Goal: Navigation & Orientation: Find specific page/section

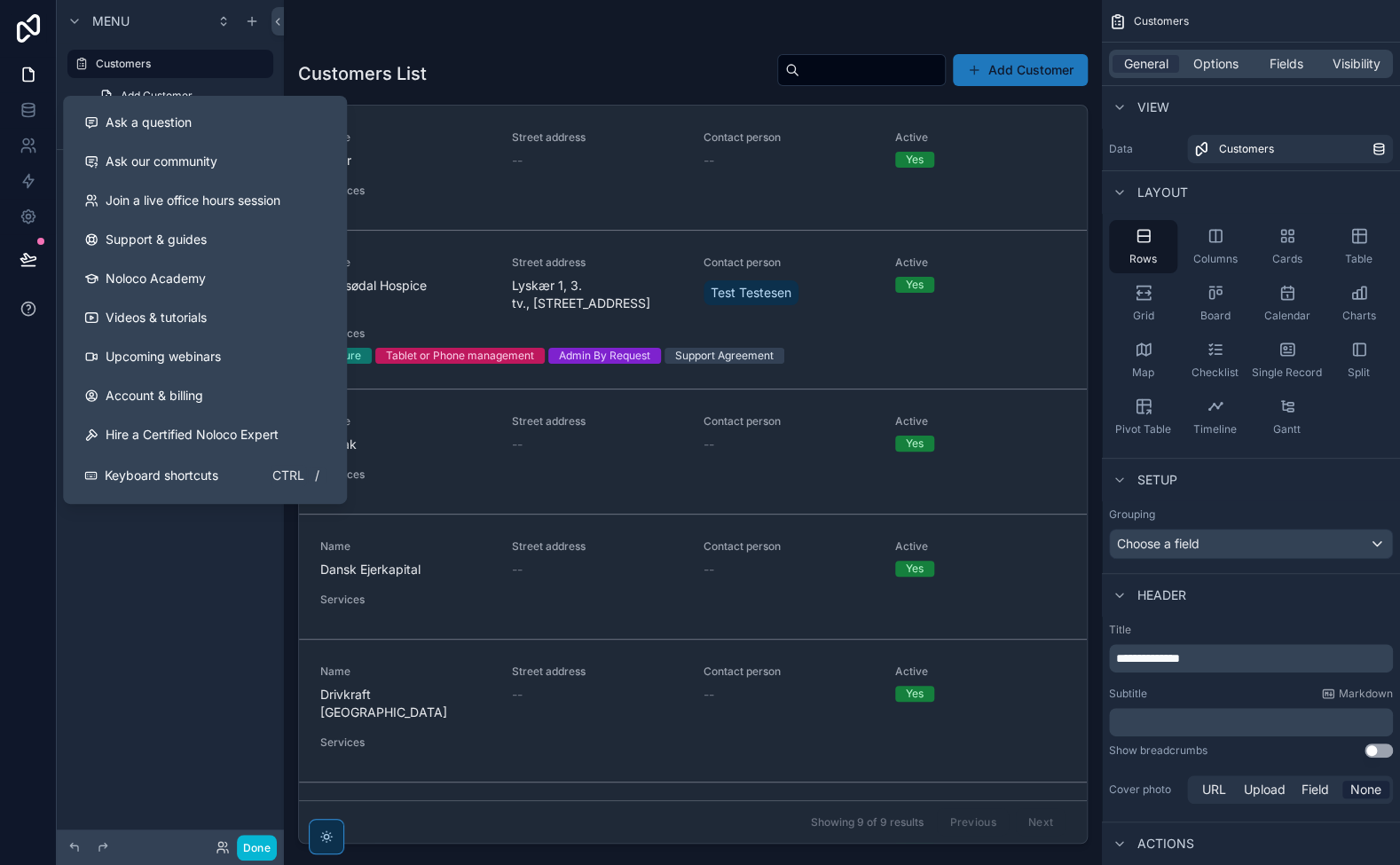
click at [35, 303] on icon at bounding box center [28, 309] width 17 height 17
click at [198, 119] on div "Ask a question" at bounding box center [205, 122] width 241 height 17
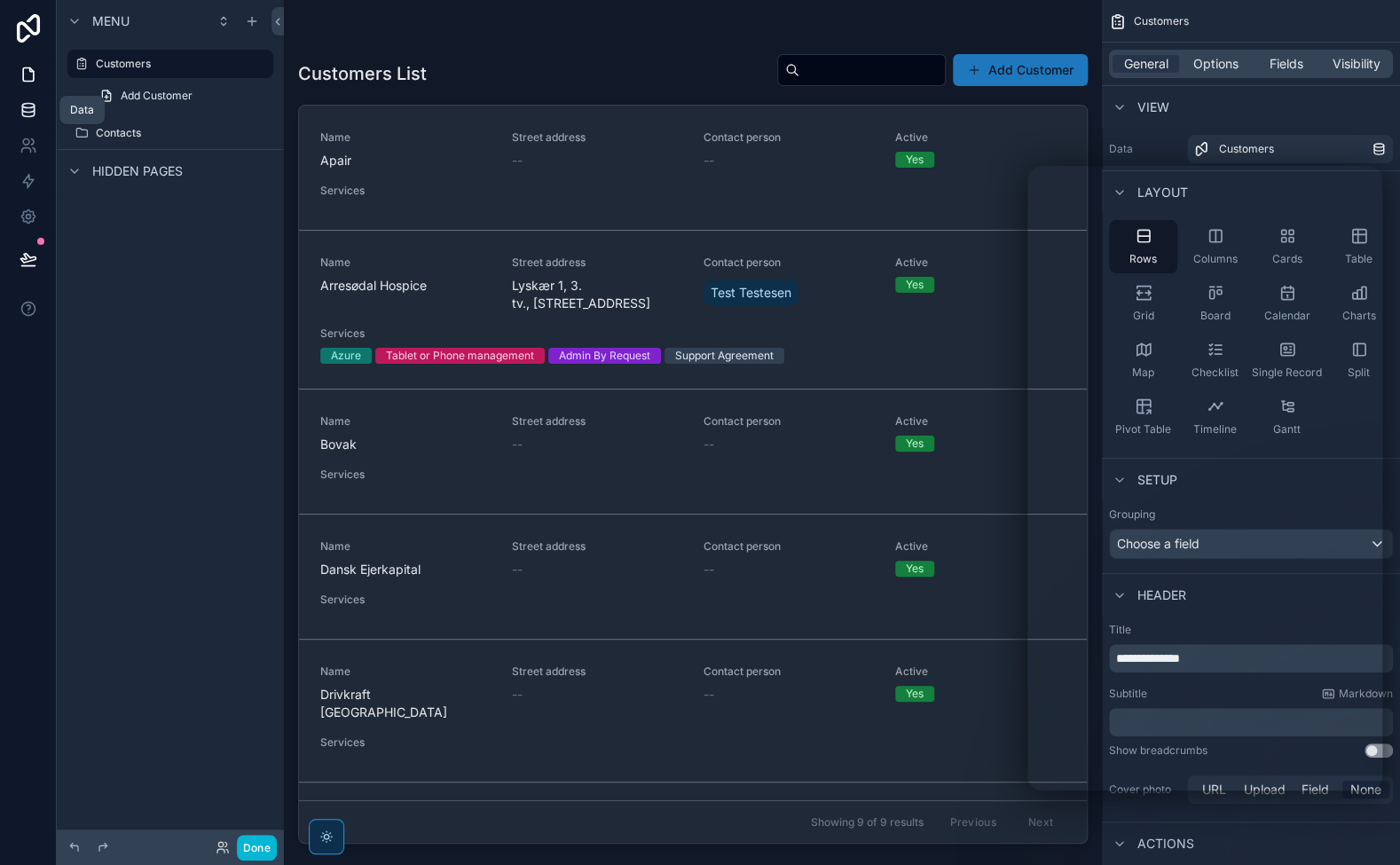
click at [34, 110] on icon at bounding box center [28, 112] width 12 height 7
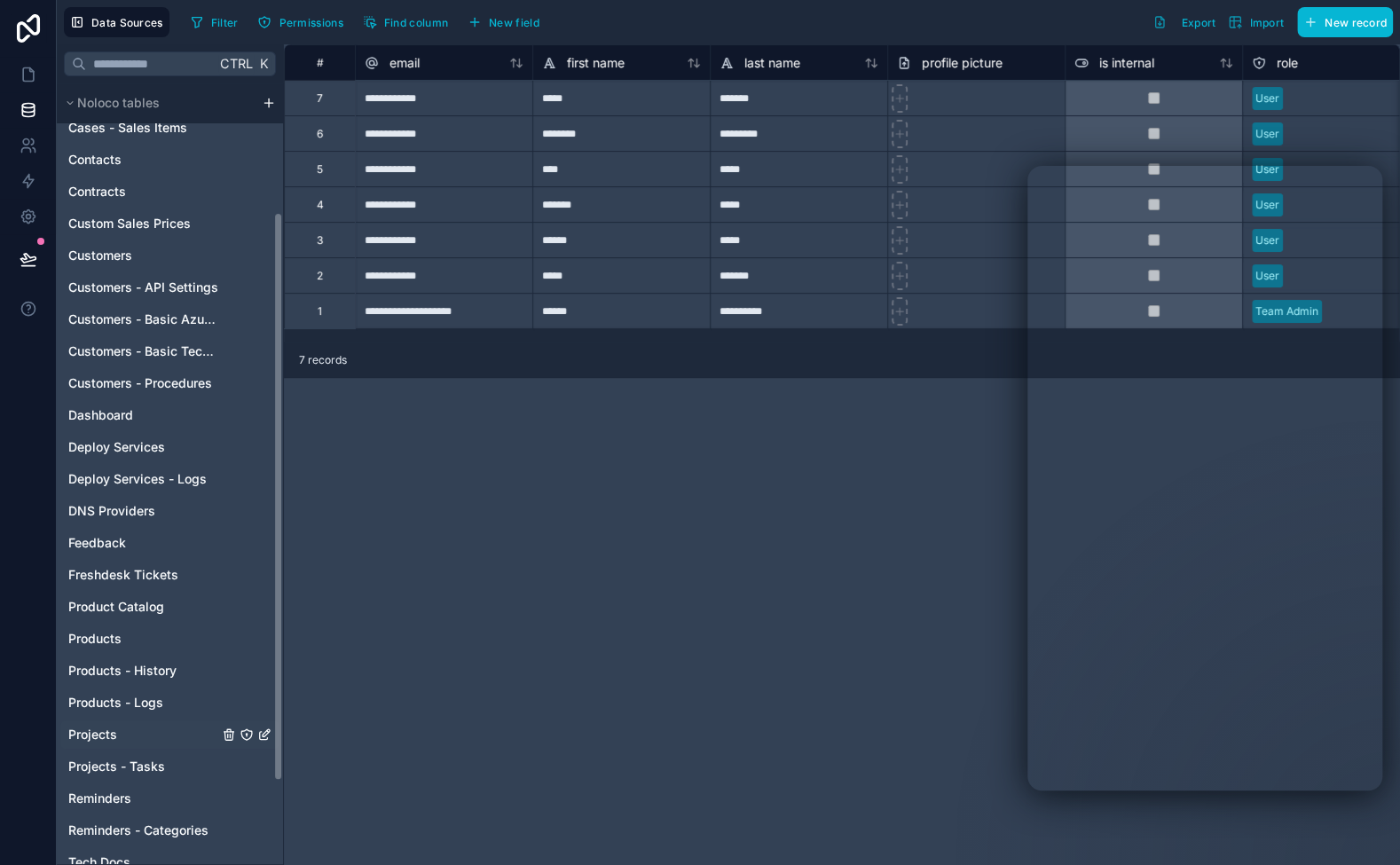
scroll to position [178, 0]
click at [130, 644] on div "Products" at bounding box center [170, 637] width 219 height 29
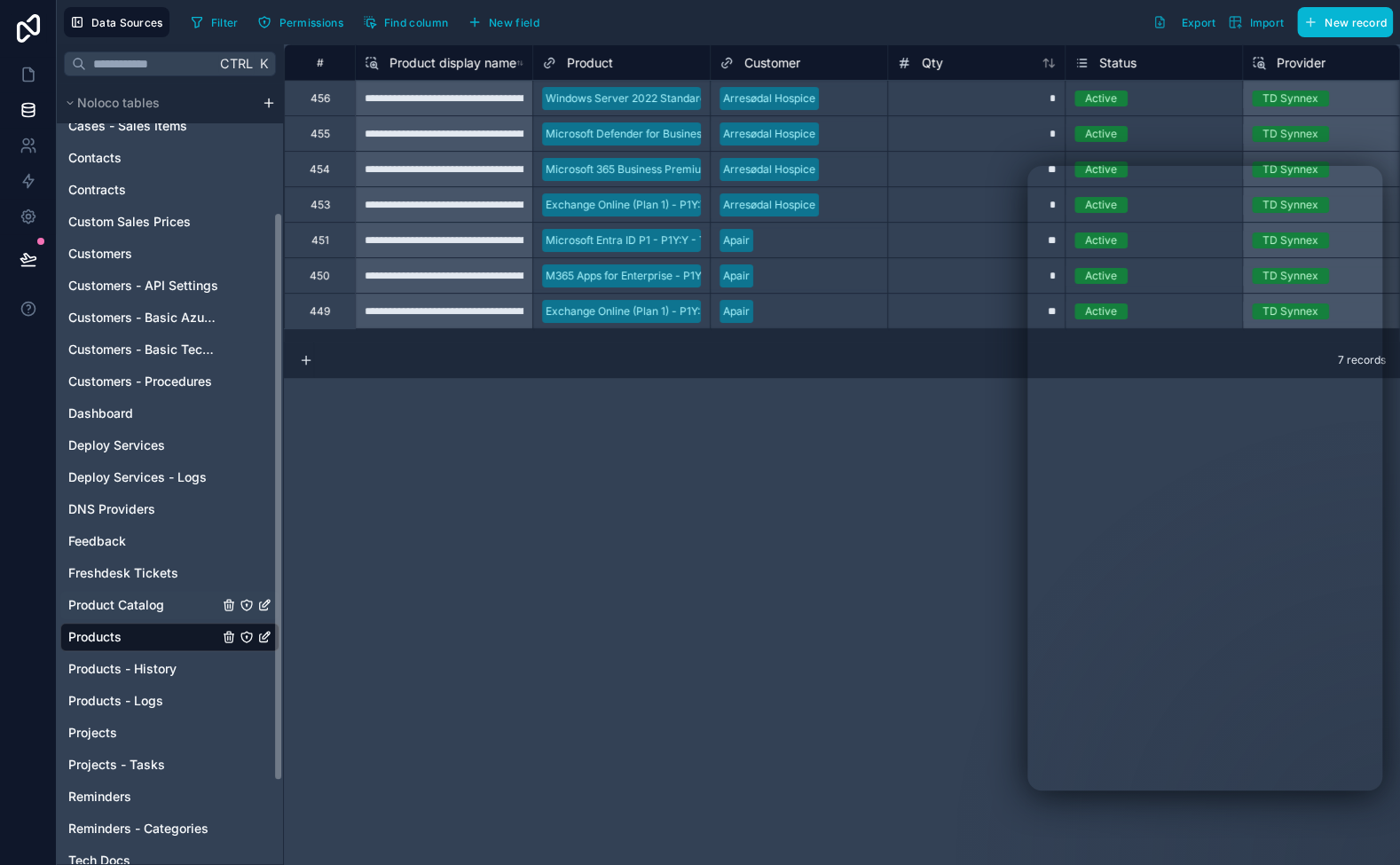
click at [137, 596] on span "Product Catalog" at bounding box center [116, 605] width 96 height 17
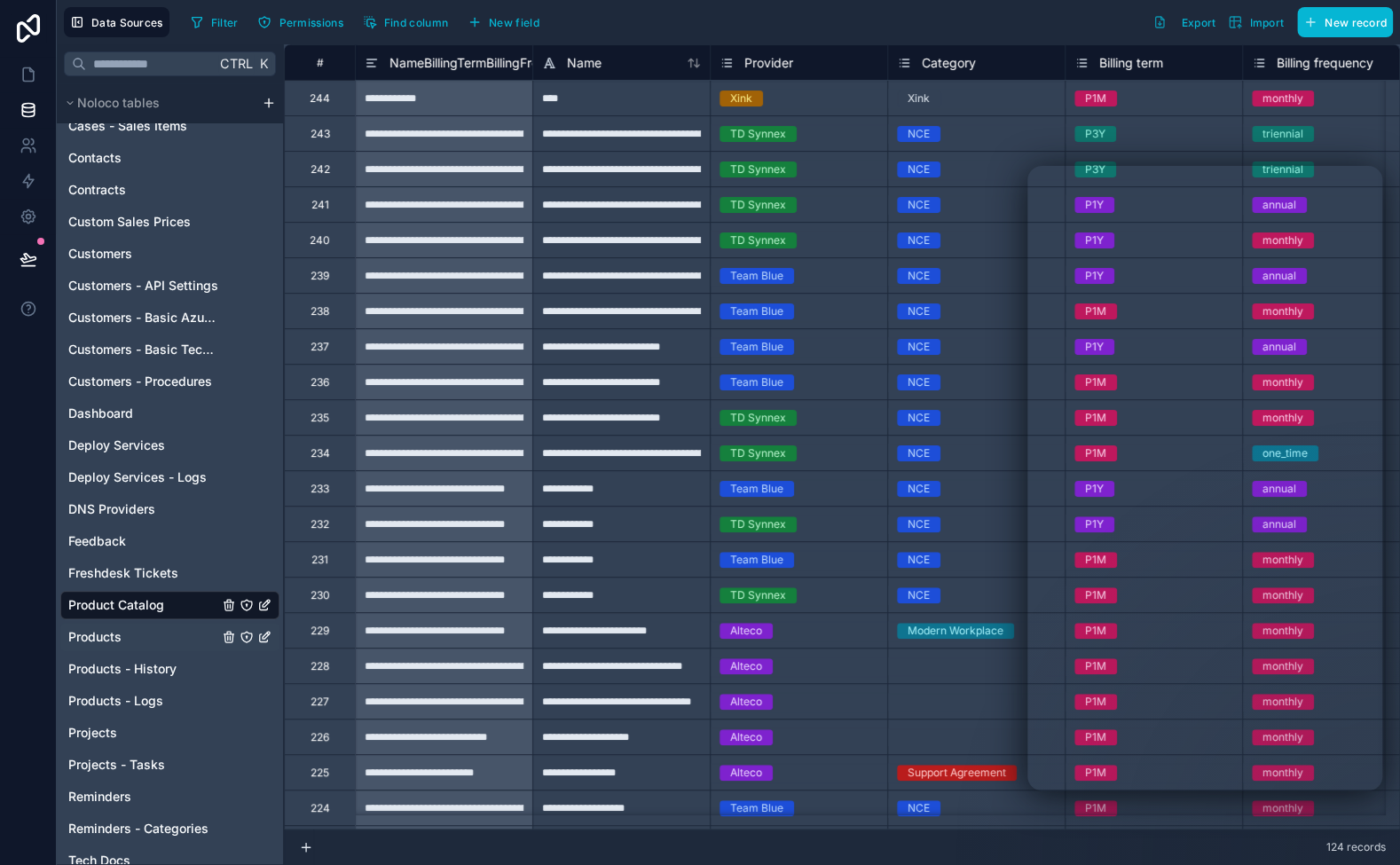
click at [134, 635] on div "Products" at bounding box center [170, 637] width 219 height 29
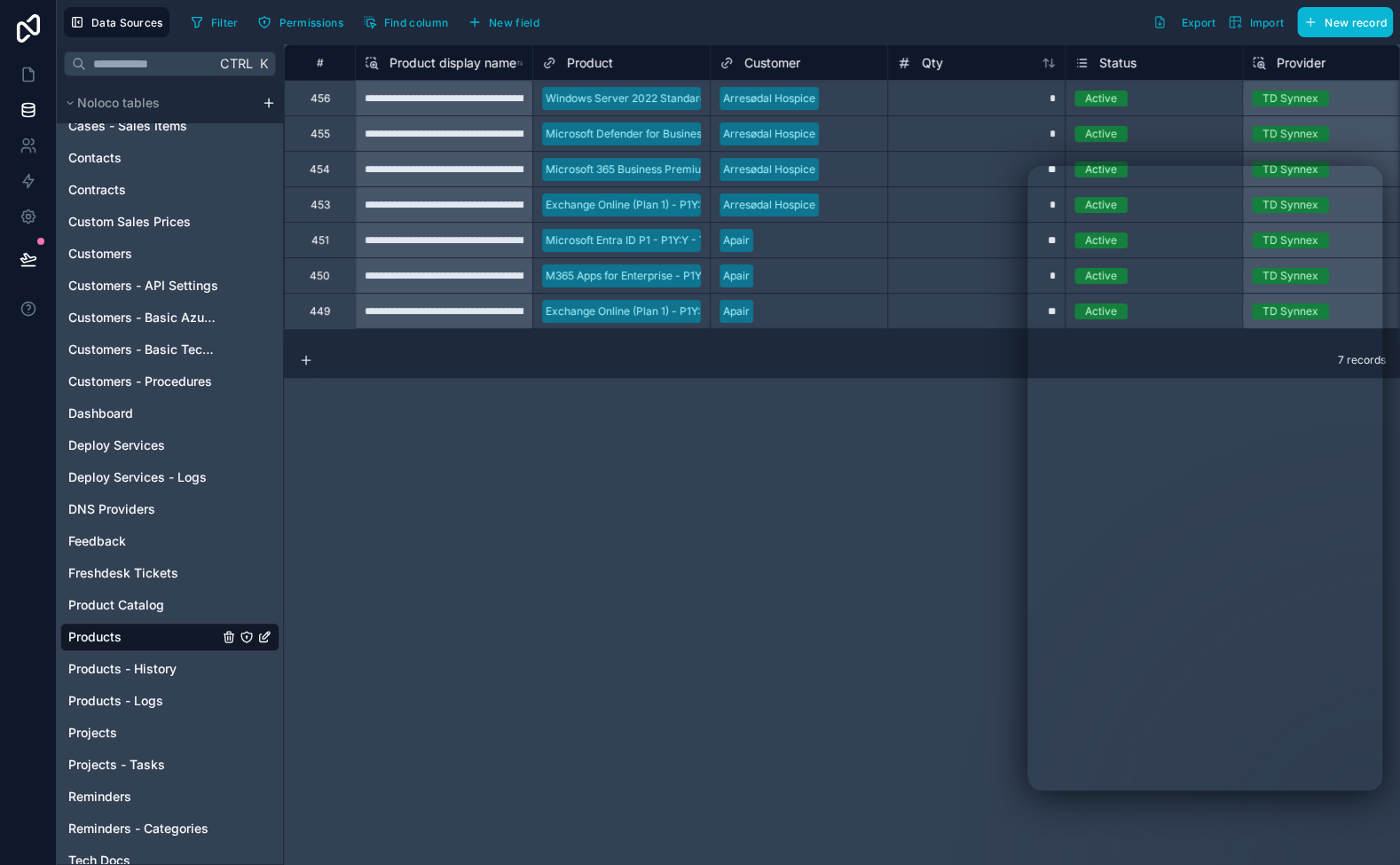
click at [762, 535] on div "**********" at bounding box center [841, 455] width 1116 height 821
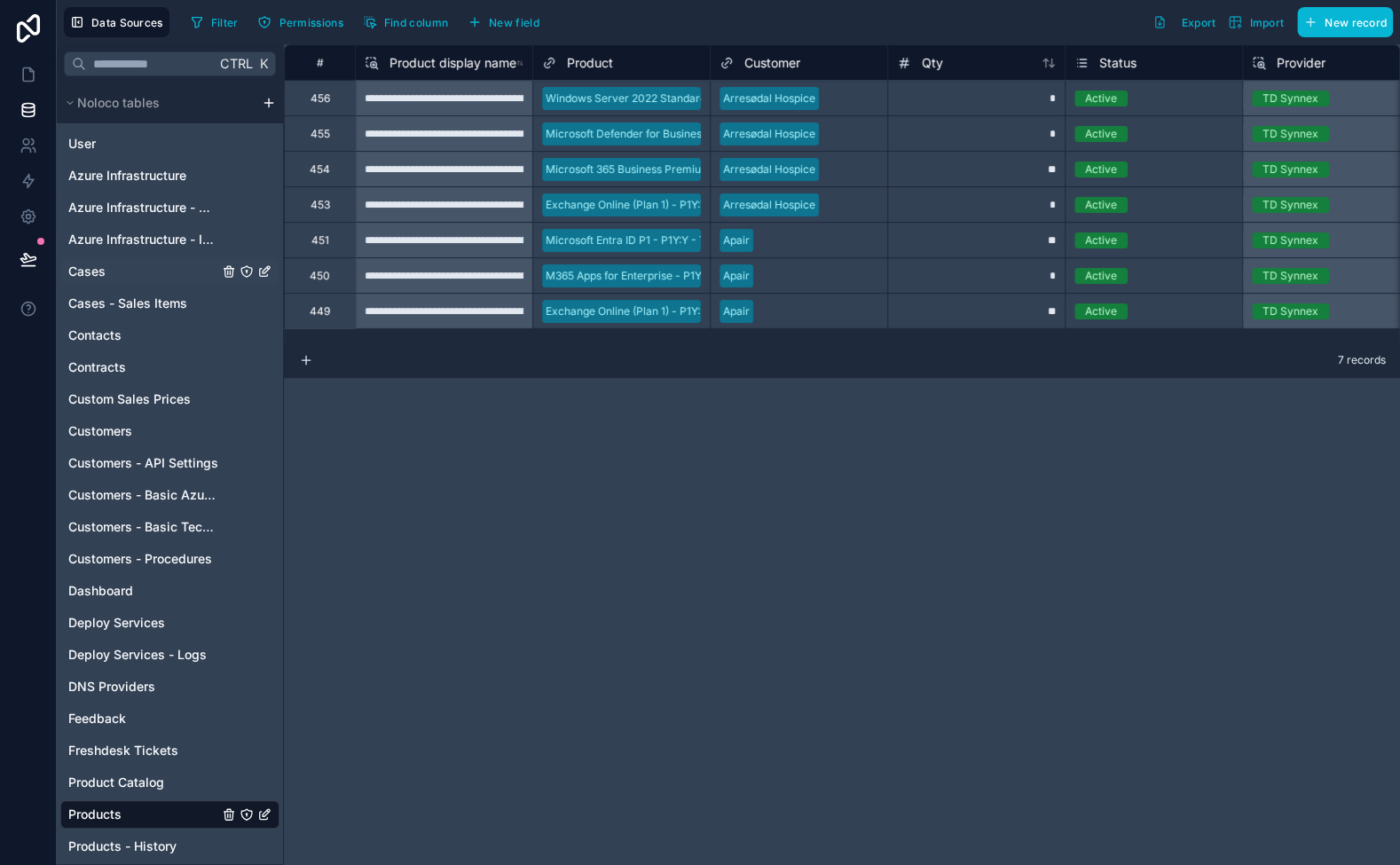
click at [135, 273] on div "Cases" at bounding box center [170, 272] width 219 height 29
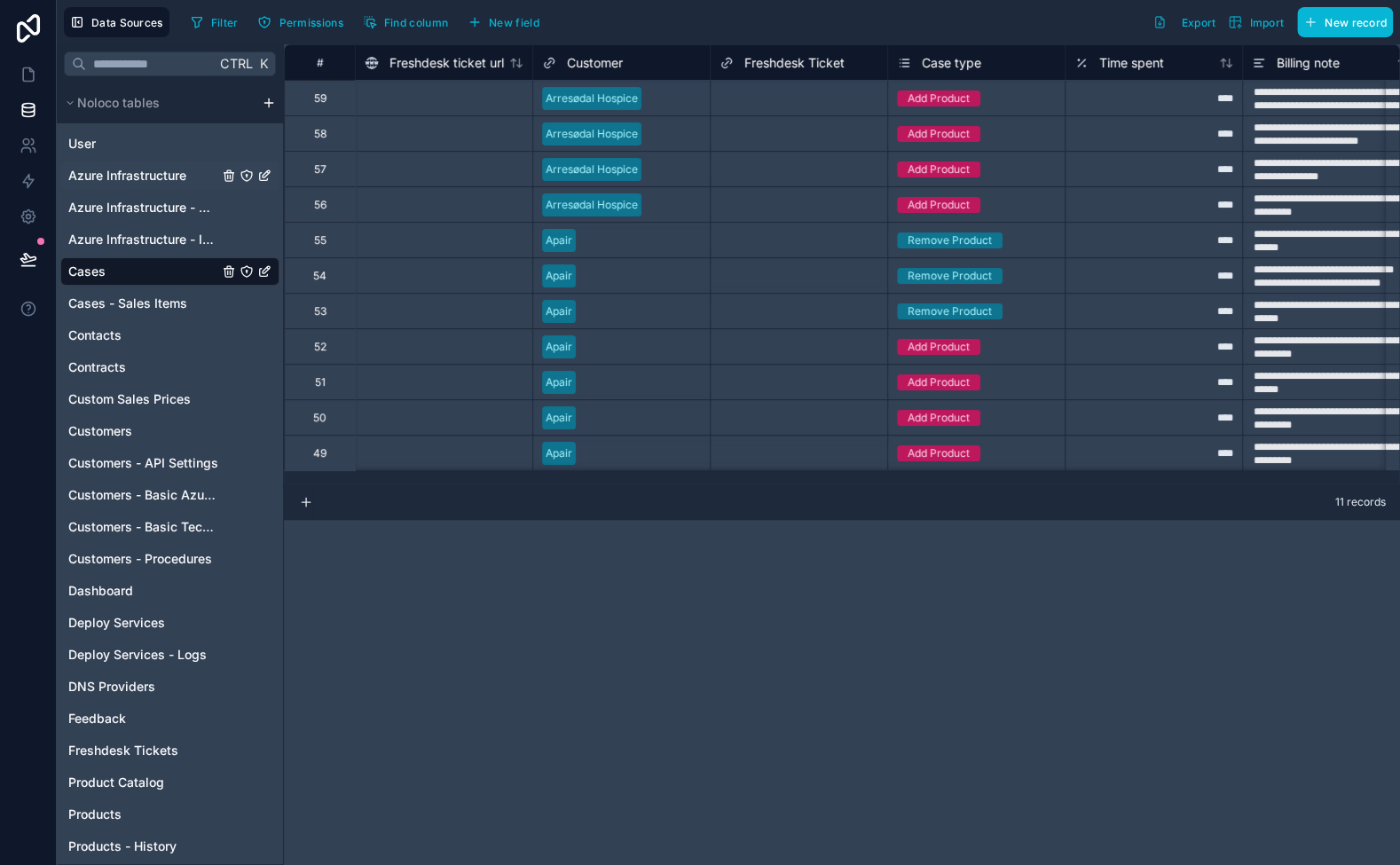
click at [149, 175] on span "Azure Infrastructure" at bounding box center [127, 176] width 118 height 17
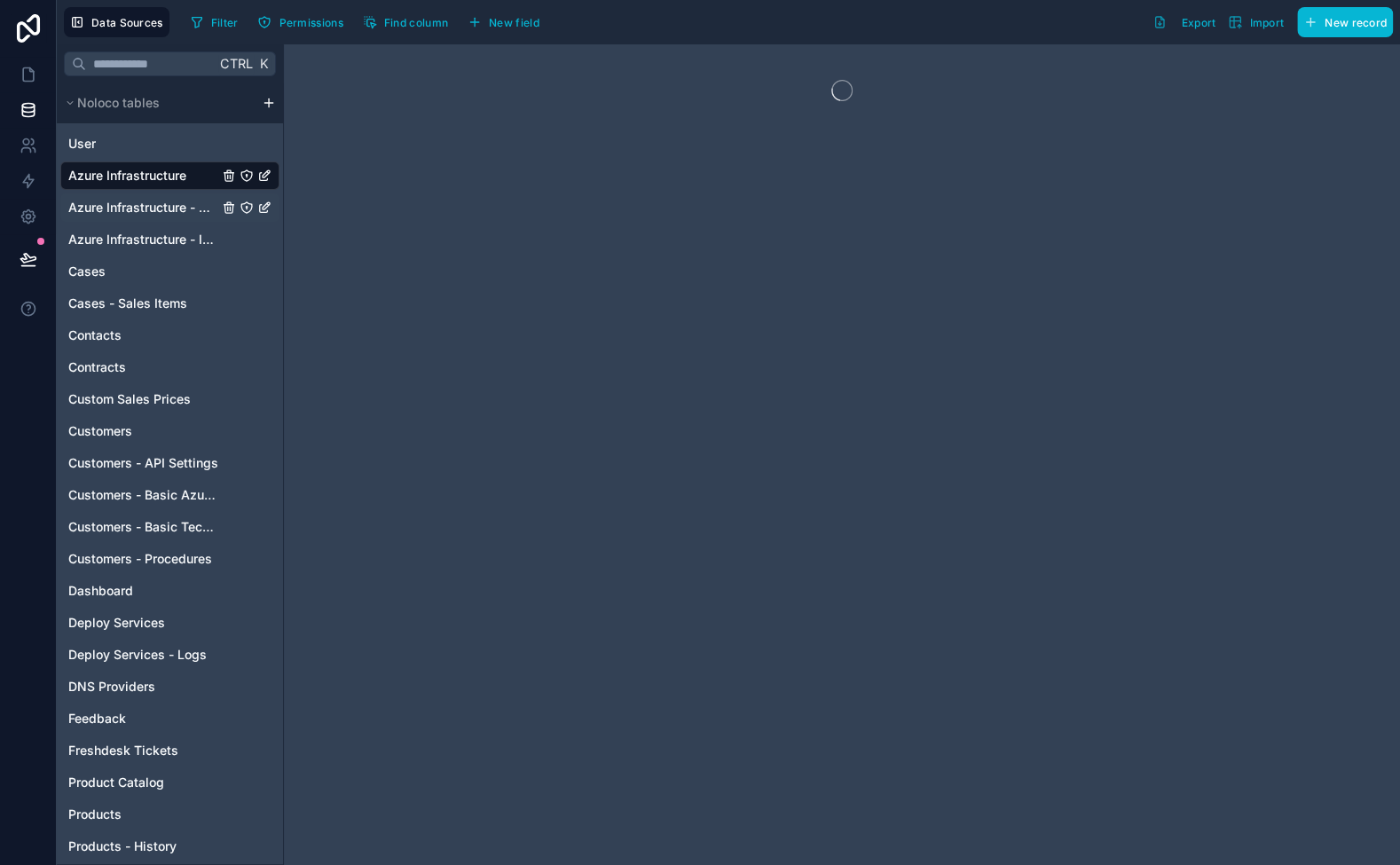
click at [148, 213] on span "Azure Infrastructure - Domain or Workgroup" at bounding box center [143, 208] width 150 height 17
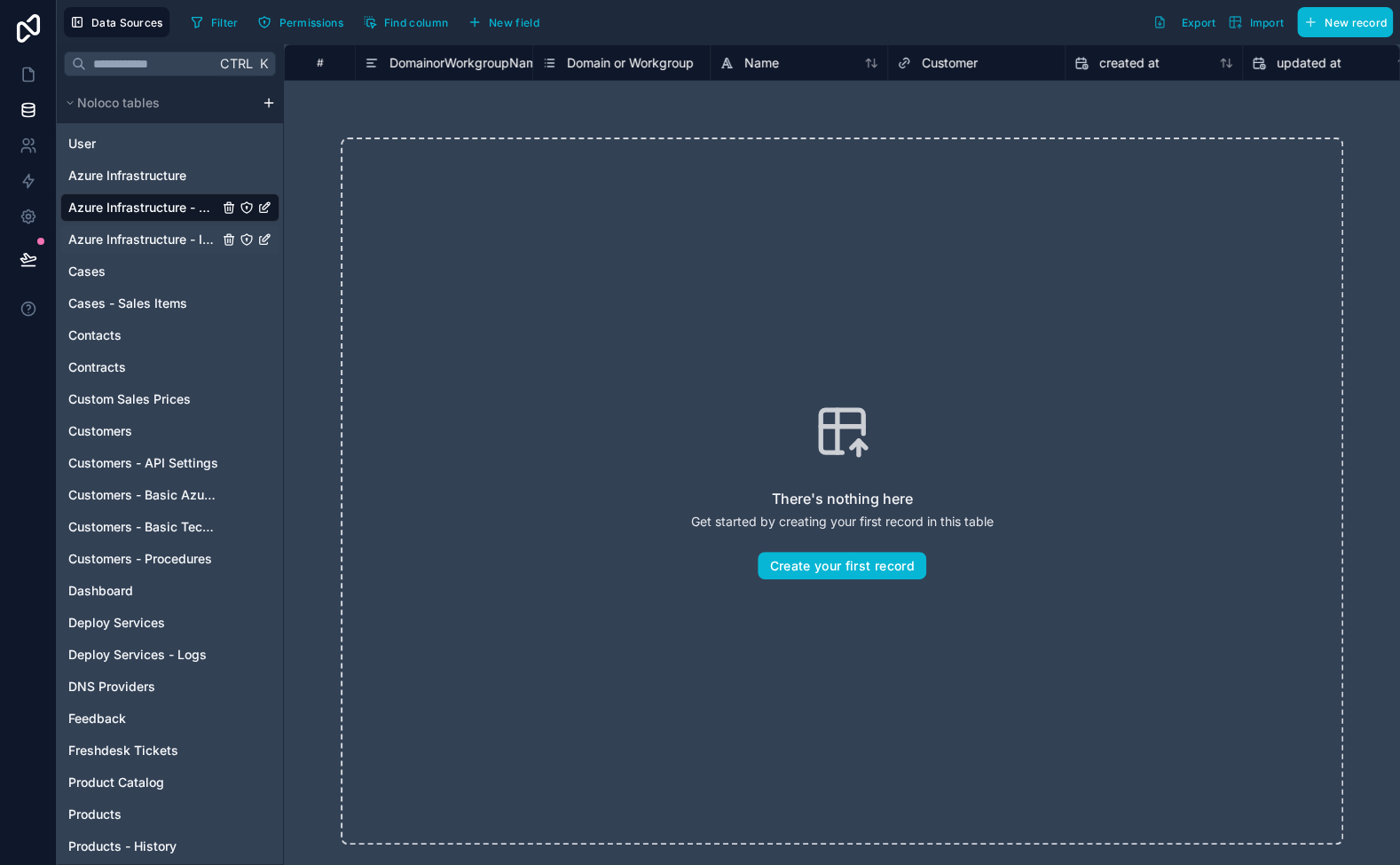
click at [147, 236] on span "Azure Infrastructure - IP Management" at bounding box center [143, 239] width 150 height 17
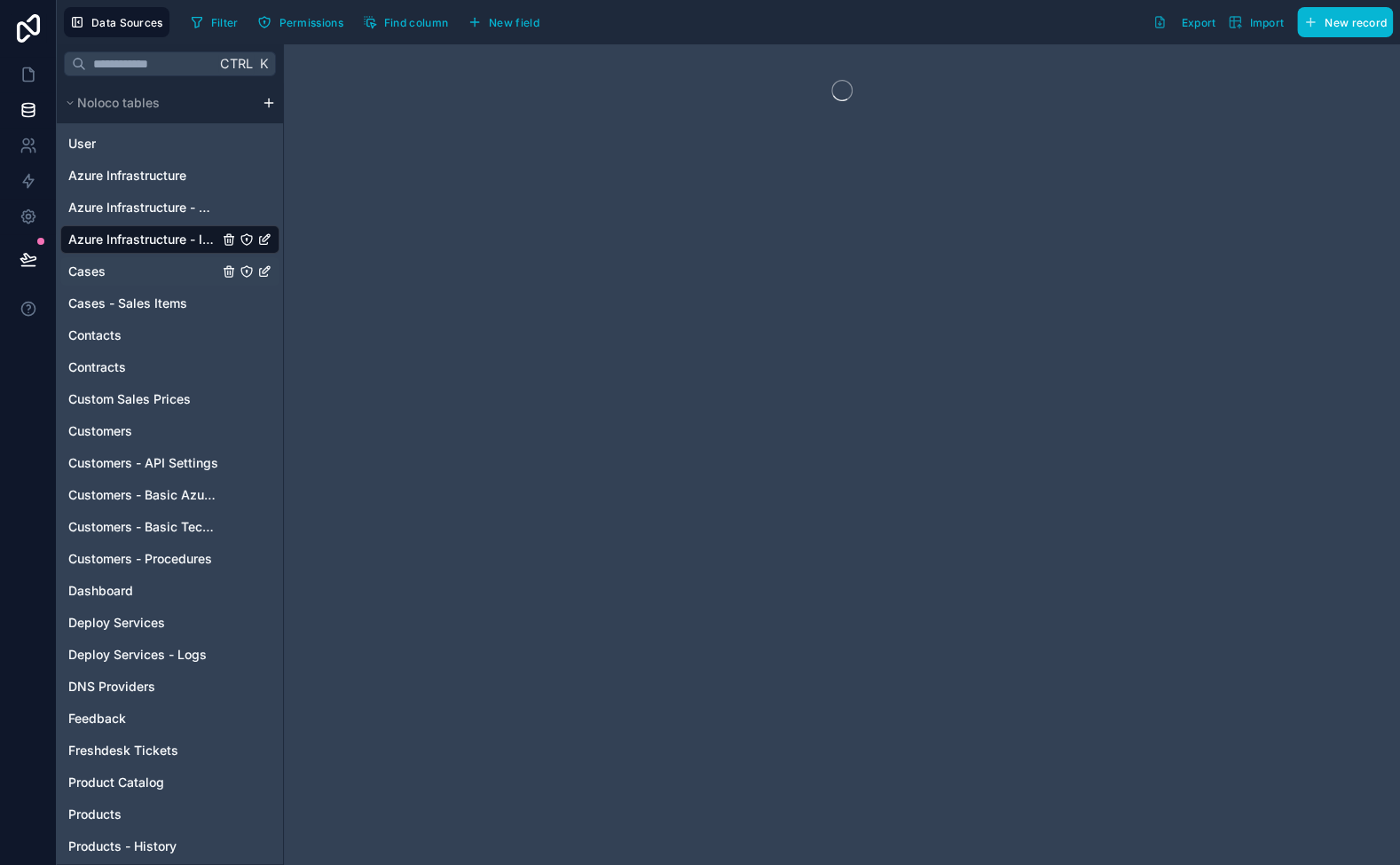
click at [144, 272] on div "Cases" at bounding box center [170, 272] width 219 height 29
click at [142, 297] on span "Cases - Sales Items" at bounding box center [128, 303] width 119 height 17
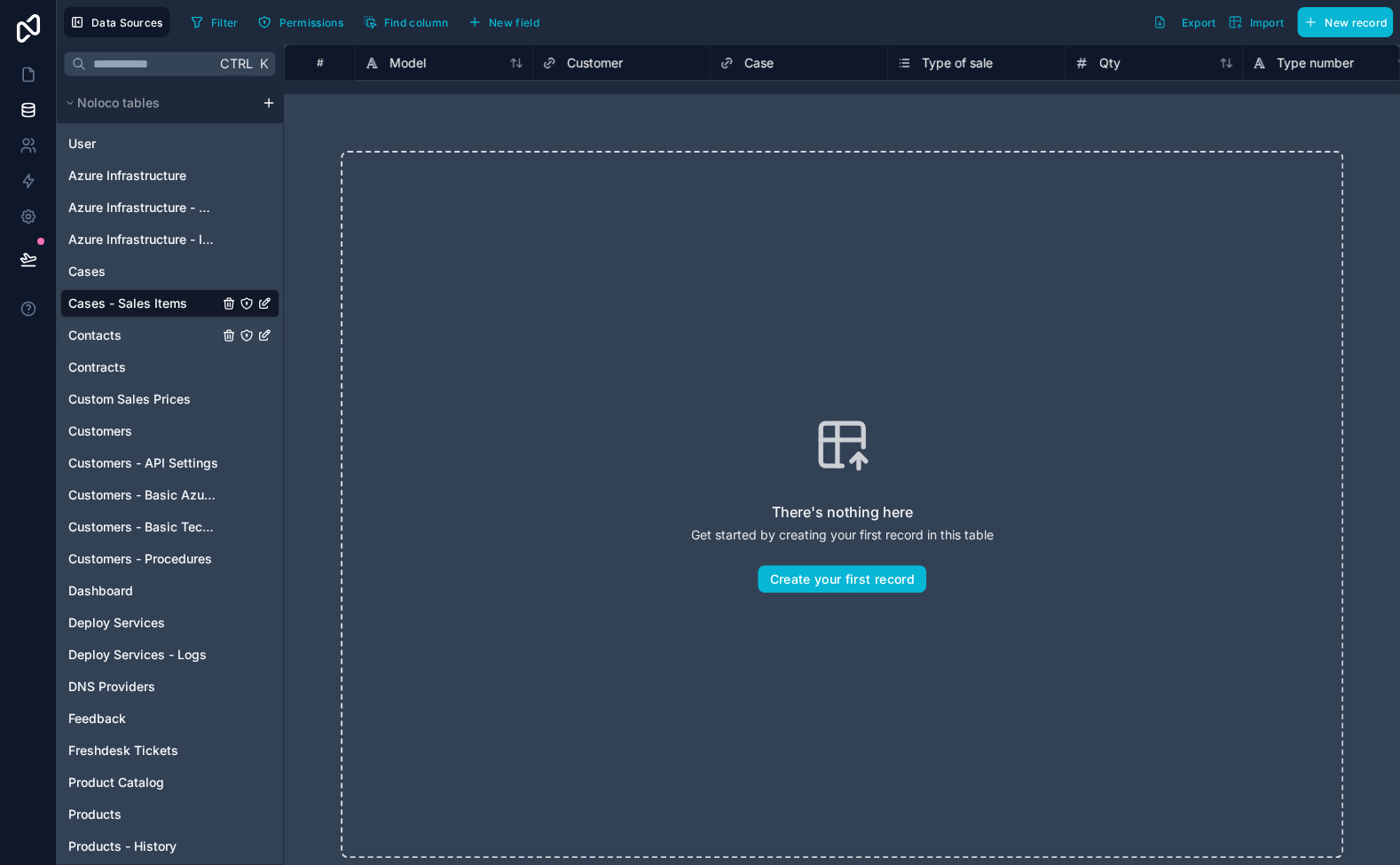
click at [142, 328] on div "Contacts" at bounding box center [170, 335] width 219 height 29
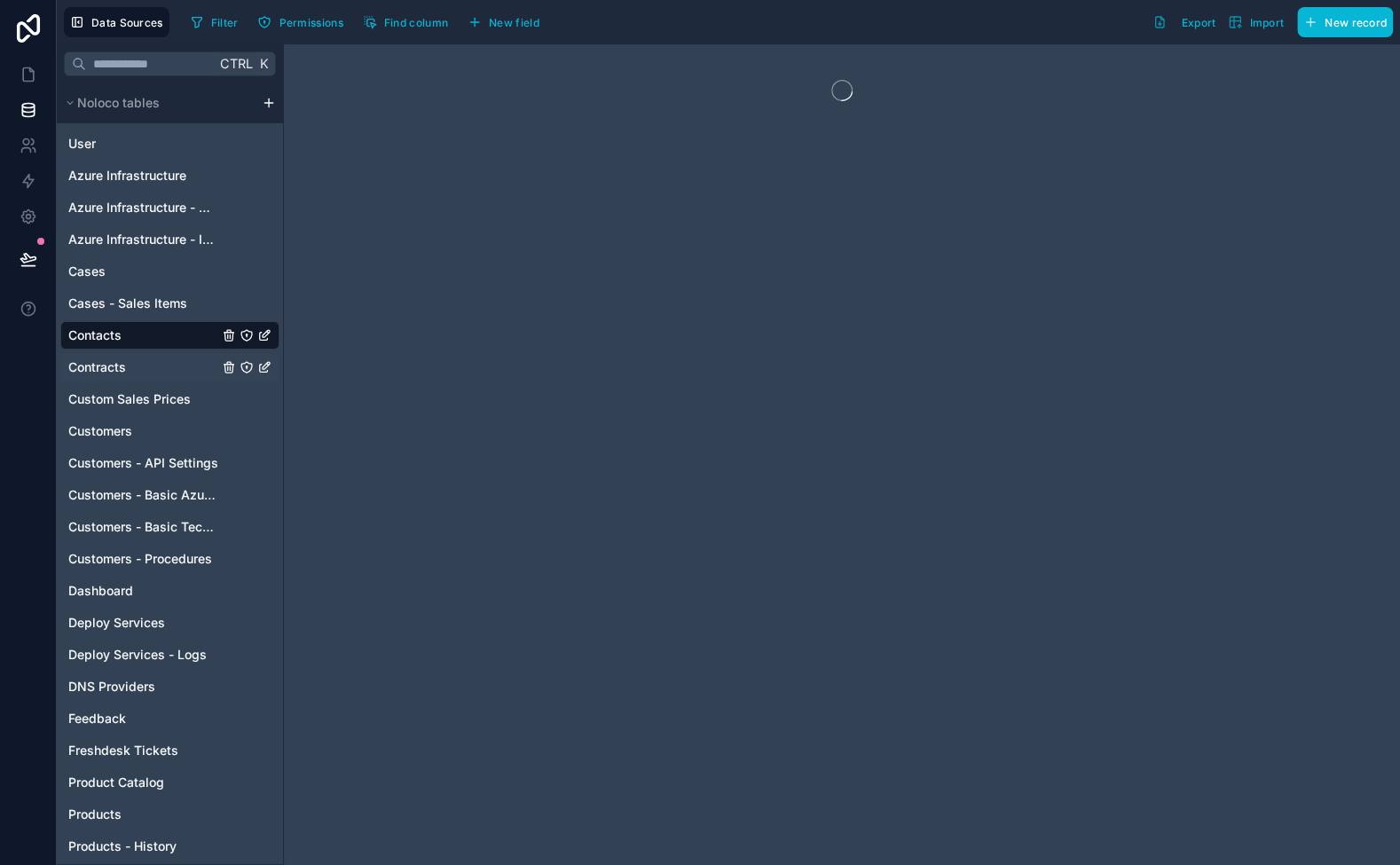
click at [141, 365] on div "Contracts" at bounding box center [170, 367] width 219 height 29
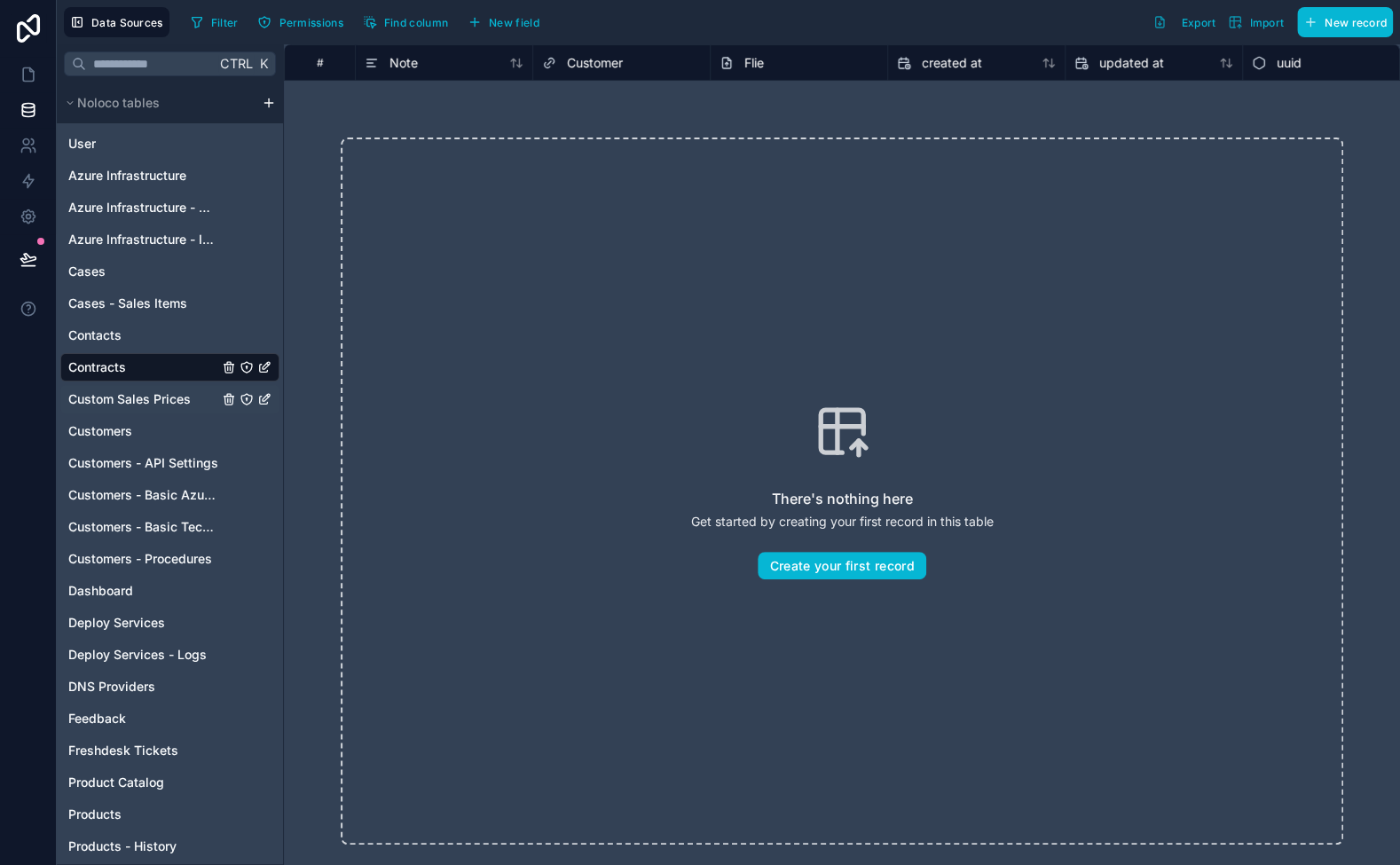
click at [140, 394] on span "Custom Sales Prices" at bounding box center [129, 399] width 122 height 17
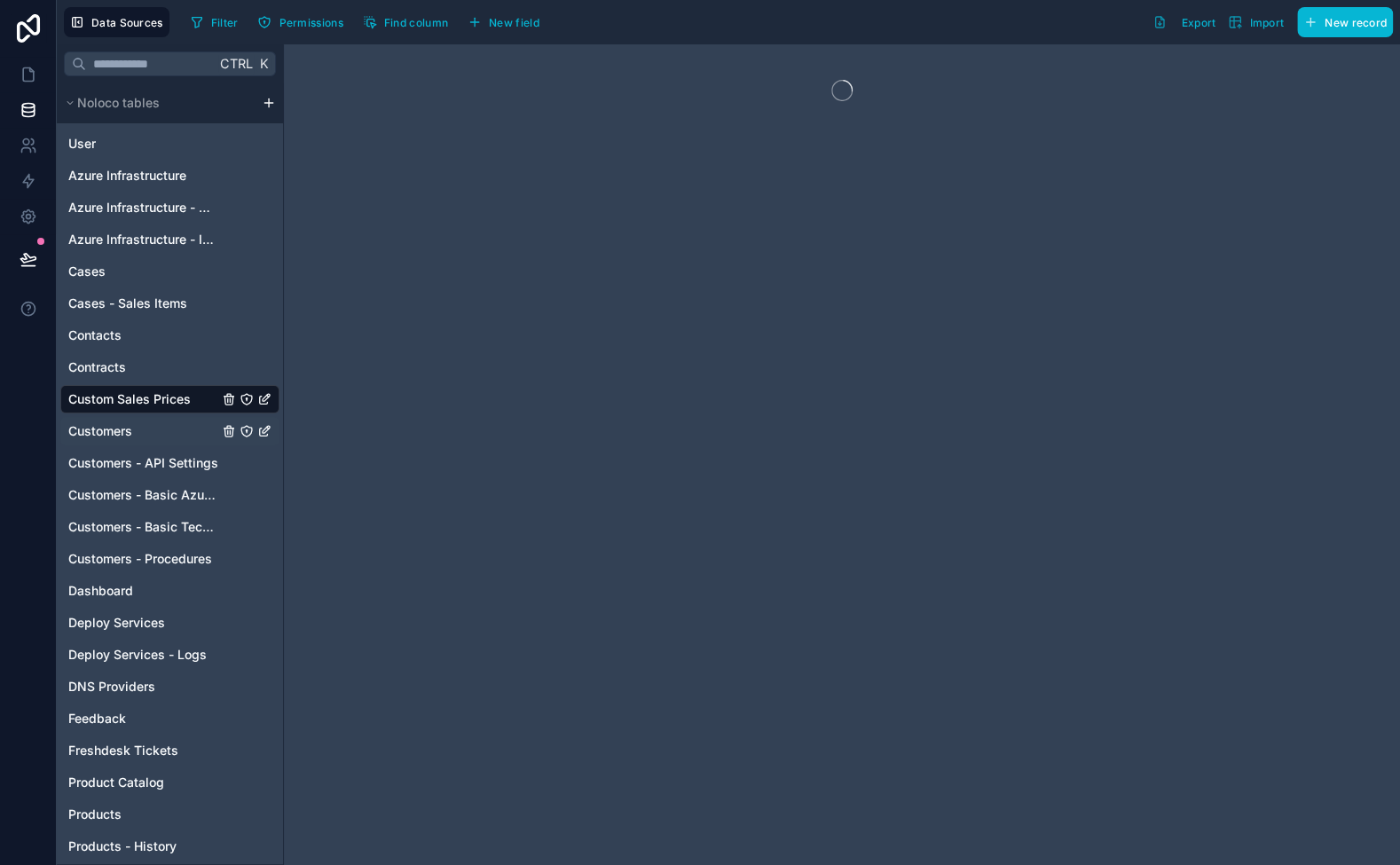
click at [130, 439] on div "Customers" at bounding box center [170, 432] width 219 height 29
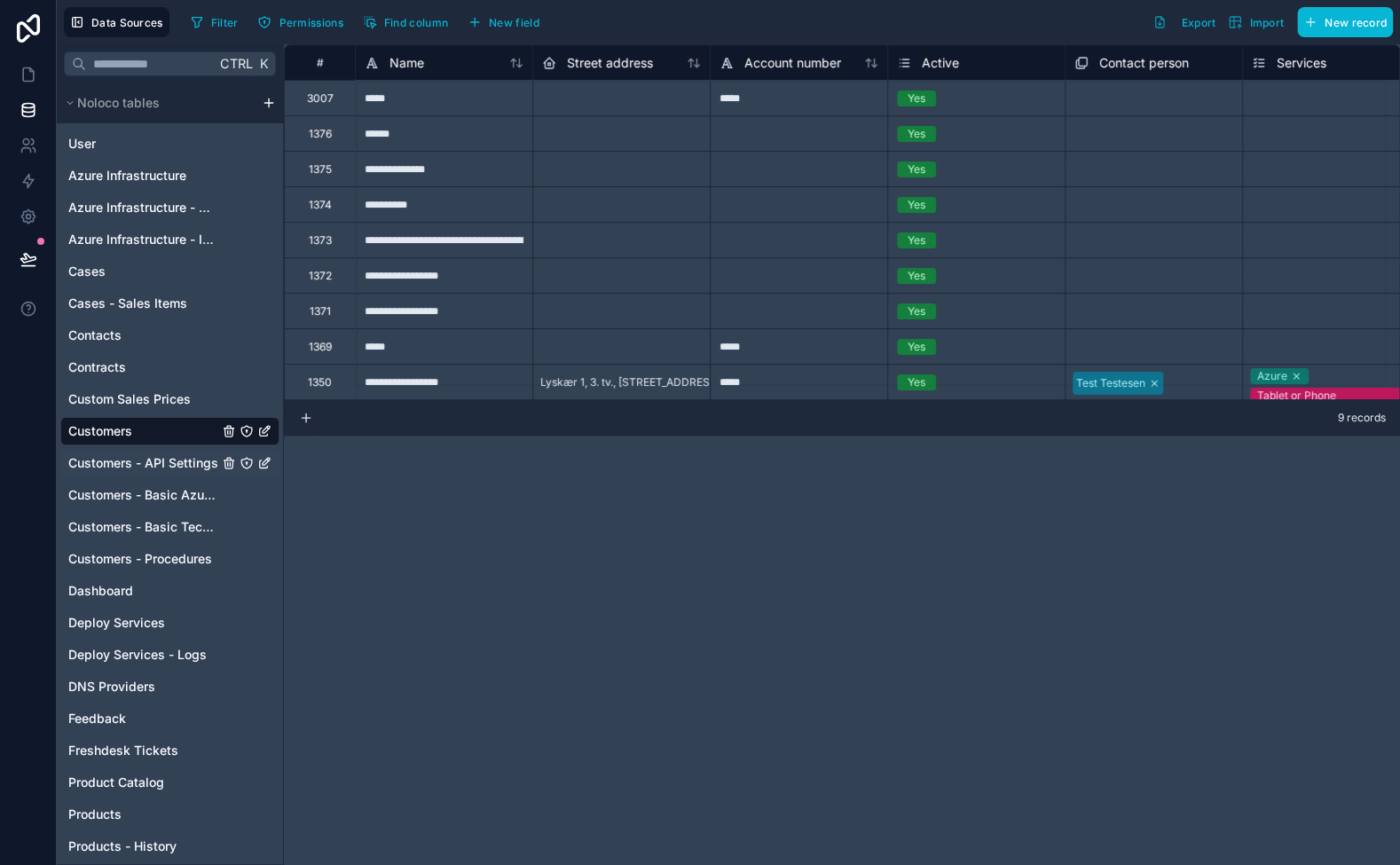
click at [130, 466] on span "Customers - API Settings" at bounding box center [143, 463] width 150 height 17
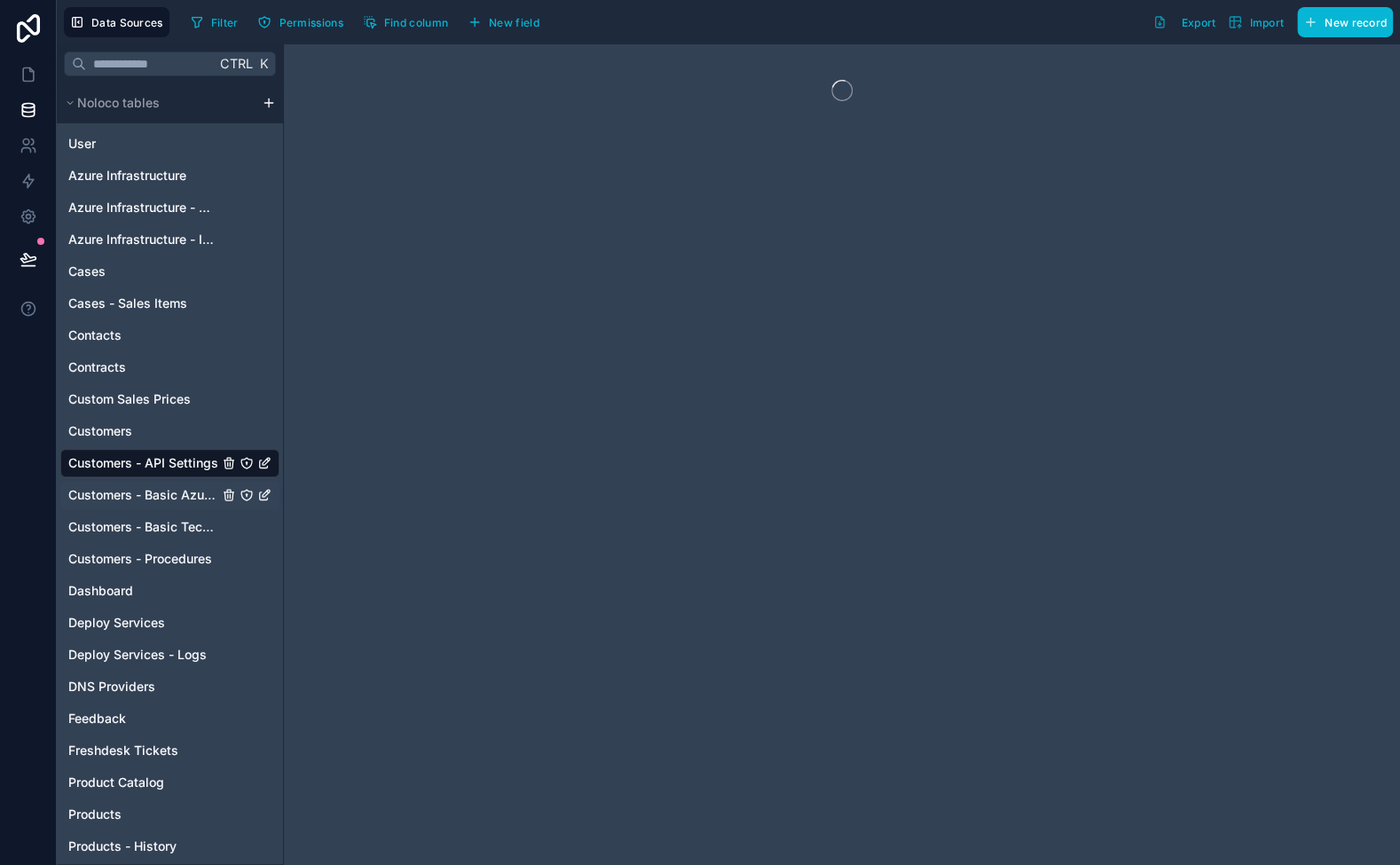
click at [128, 497] on span "Customers - Basic Azure Info" at bounding box center [143, 495] width 150 height 17
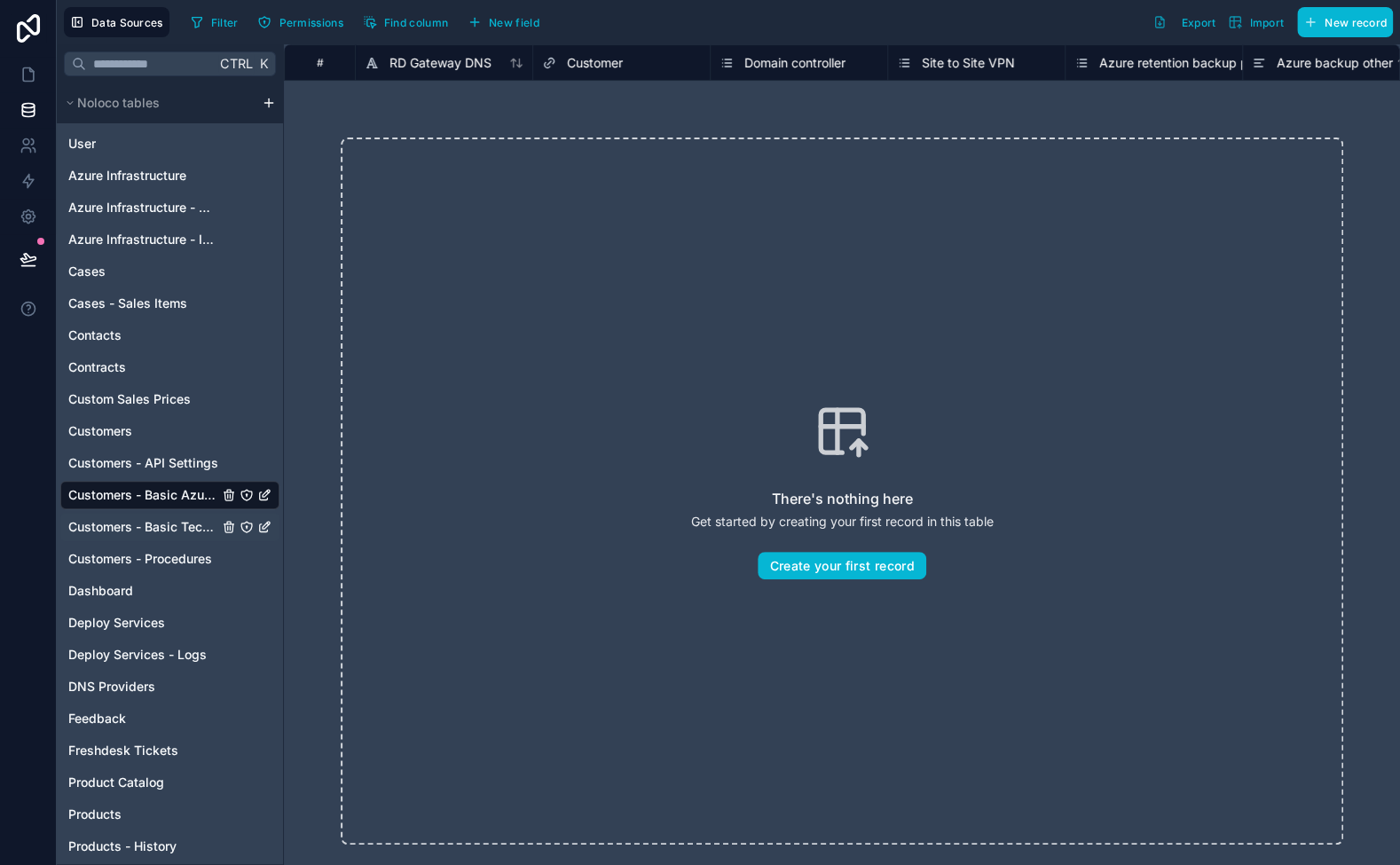
click at [128, 524] on span "Customers - Basic Tech Info" at bounding box center [143, 527] width 150 height 17
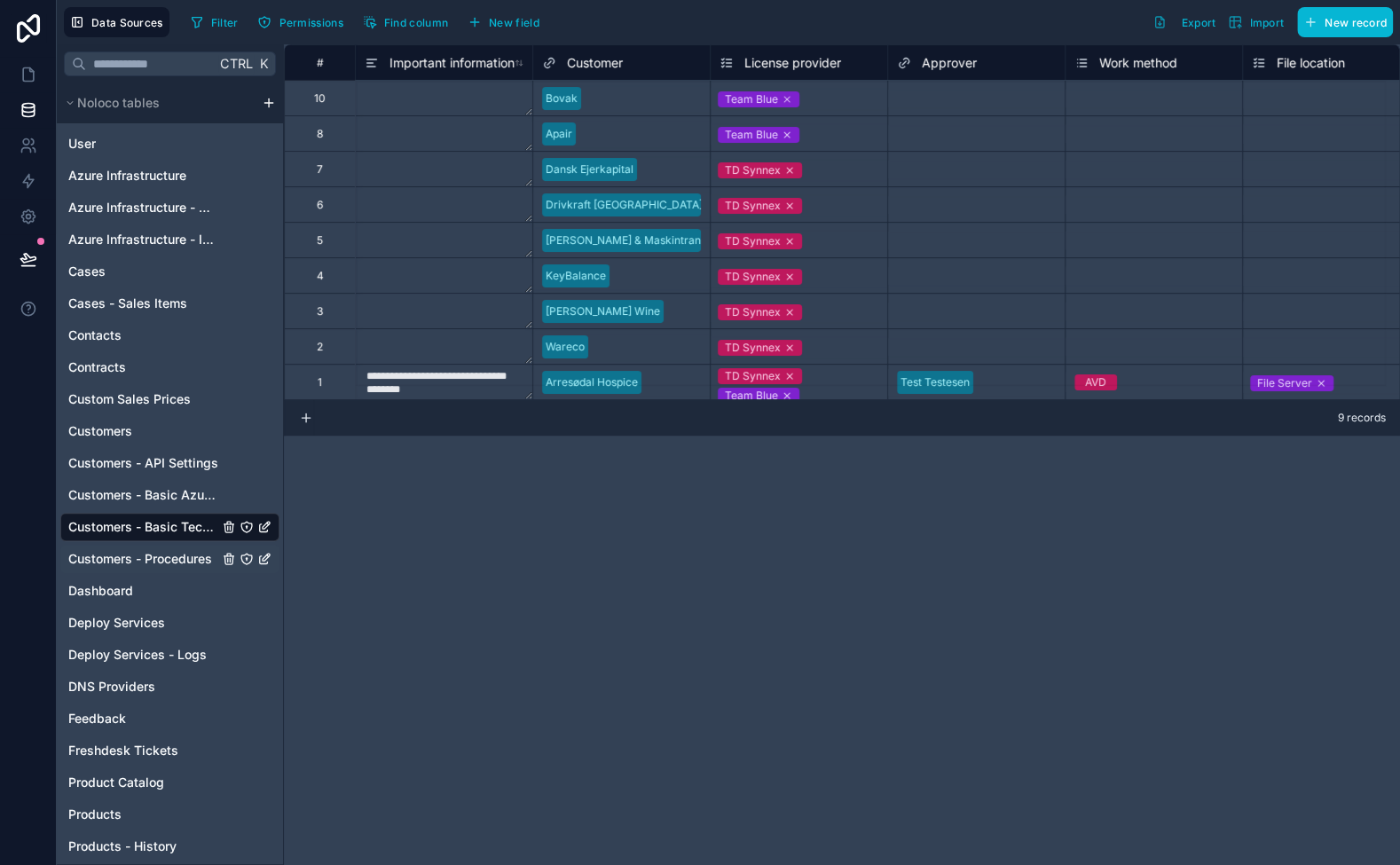
click at [130, 556] on span "Customers - Procedures" at bounding box center [140, 558] width 144 height 17
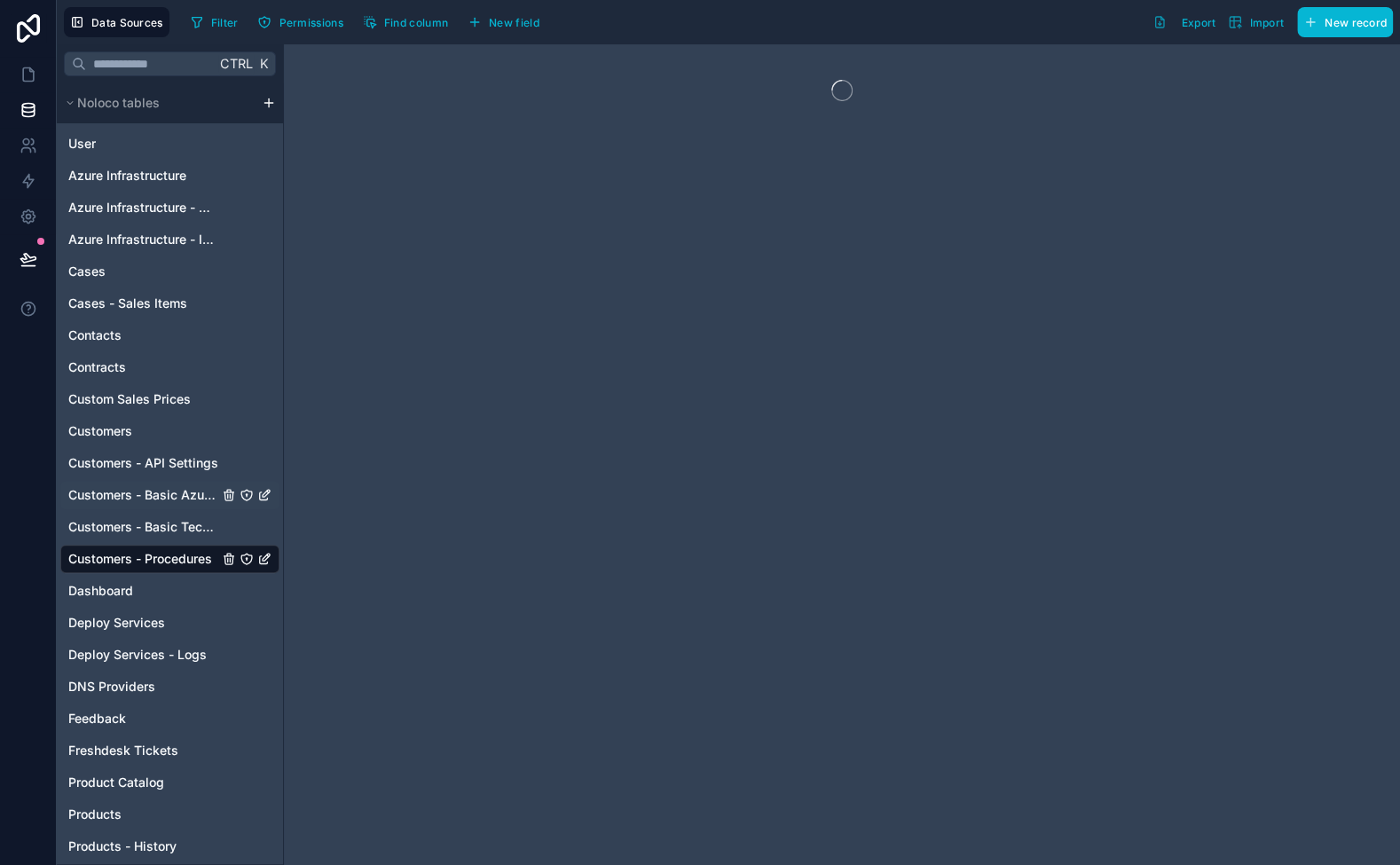
click at [133, 482] on div "Customers - Basic Azure Info" at bounding box center [170, 495] width 219 height 29
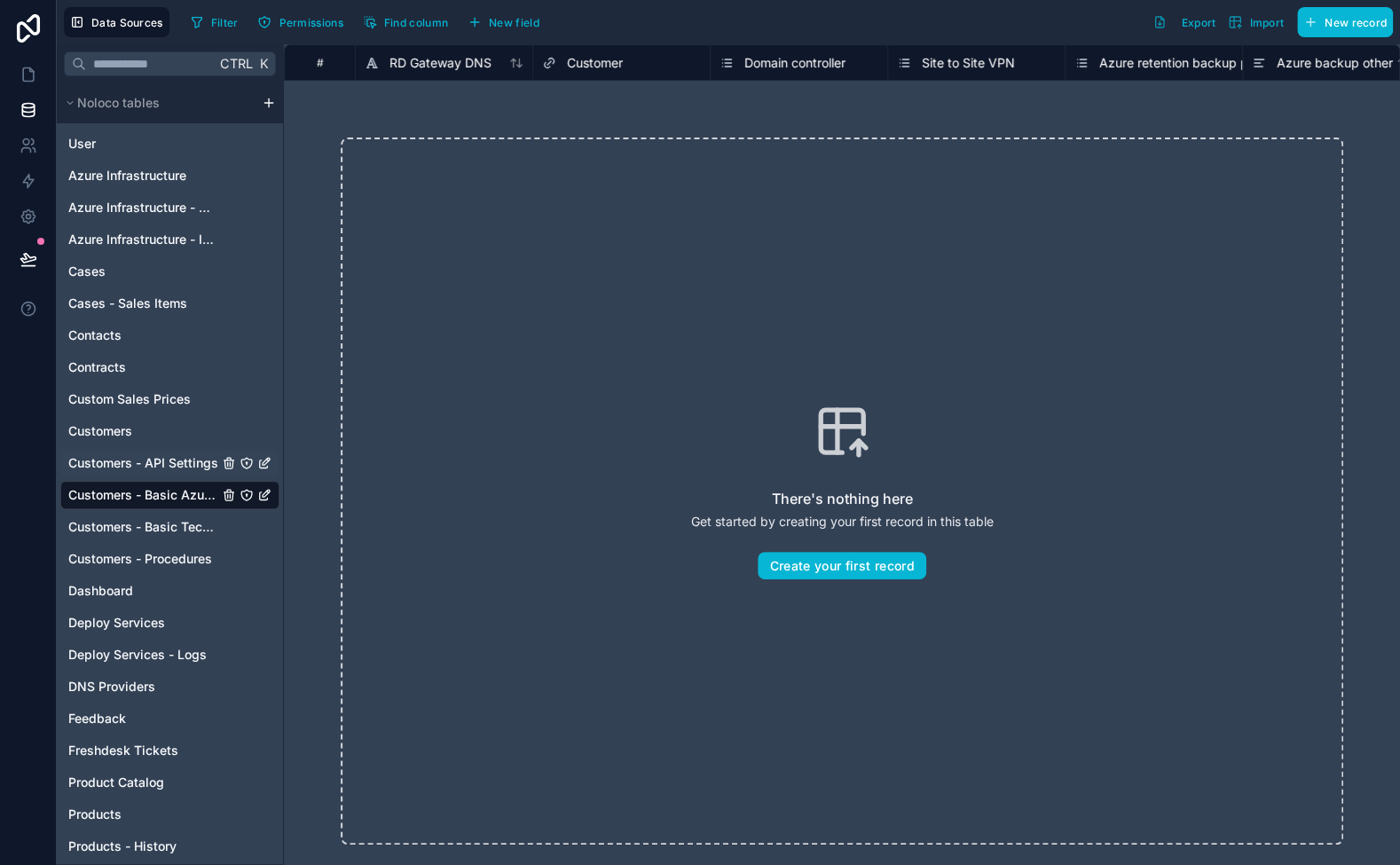
click at [133, 459] on span "Customers - API Settings" at bounding box center [143, 463] width 150 height 17
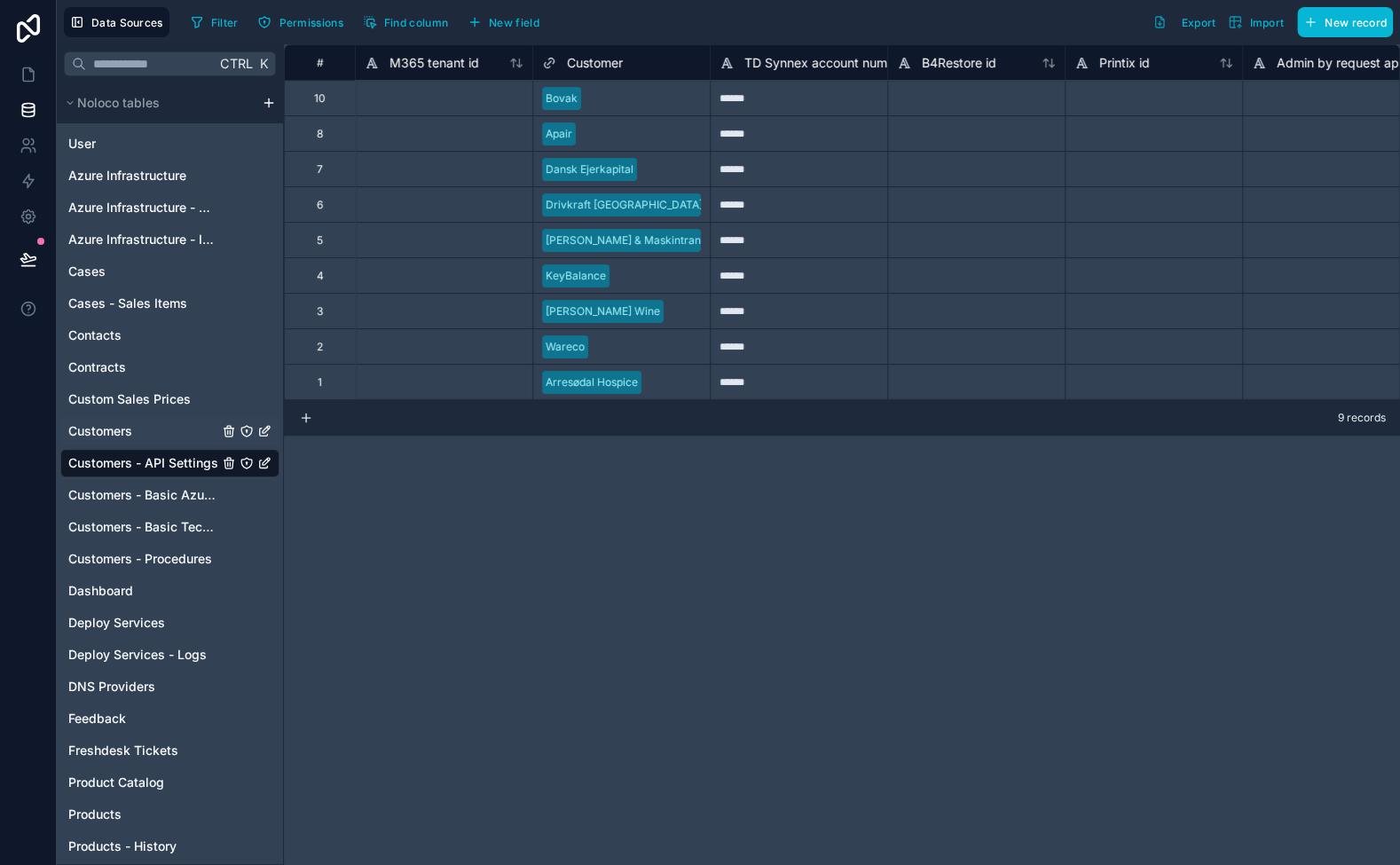
click at [128, 432] on span "Customers" at bounding box center [100, 431] width 63 height 17
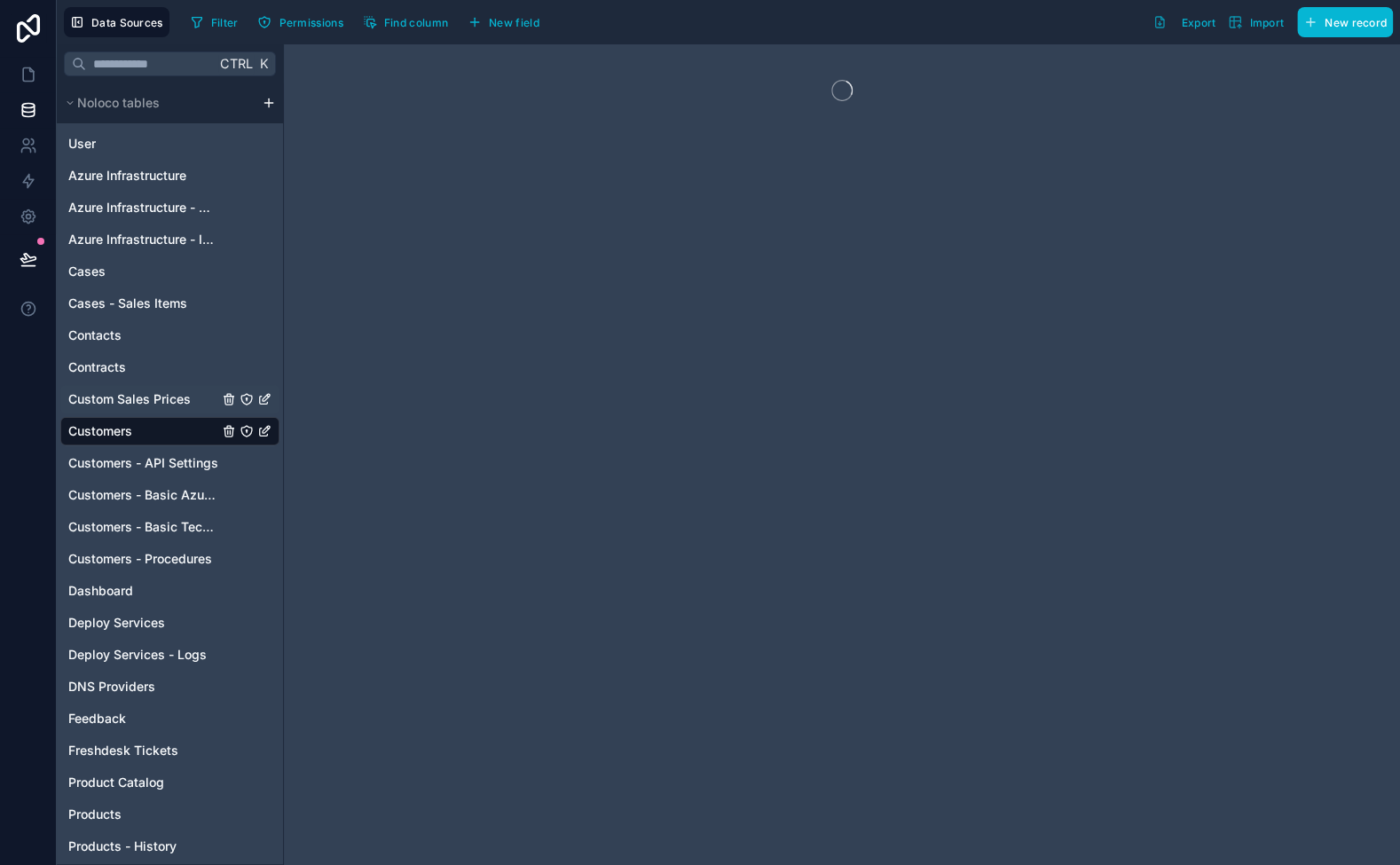
click at [125, 395] on span "Custom Sales Prices" at bounding box center [129, 399] width 122 height 17
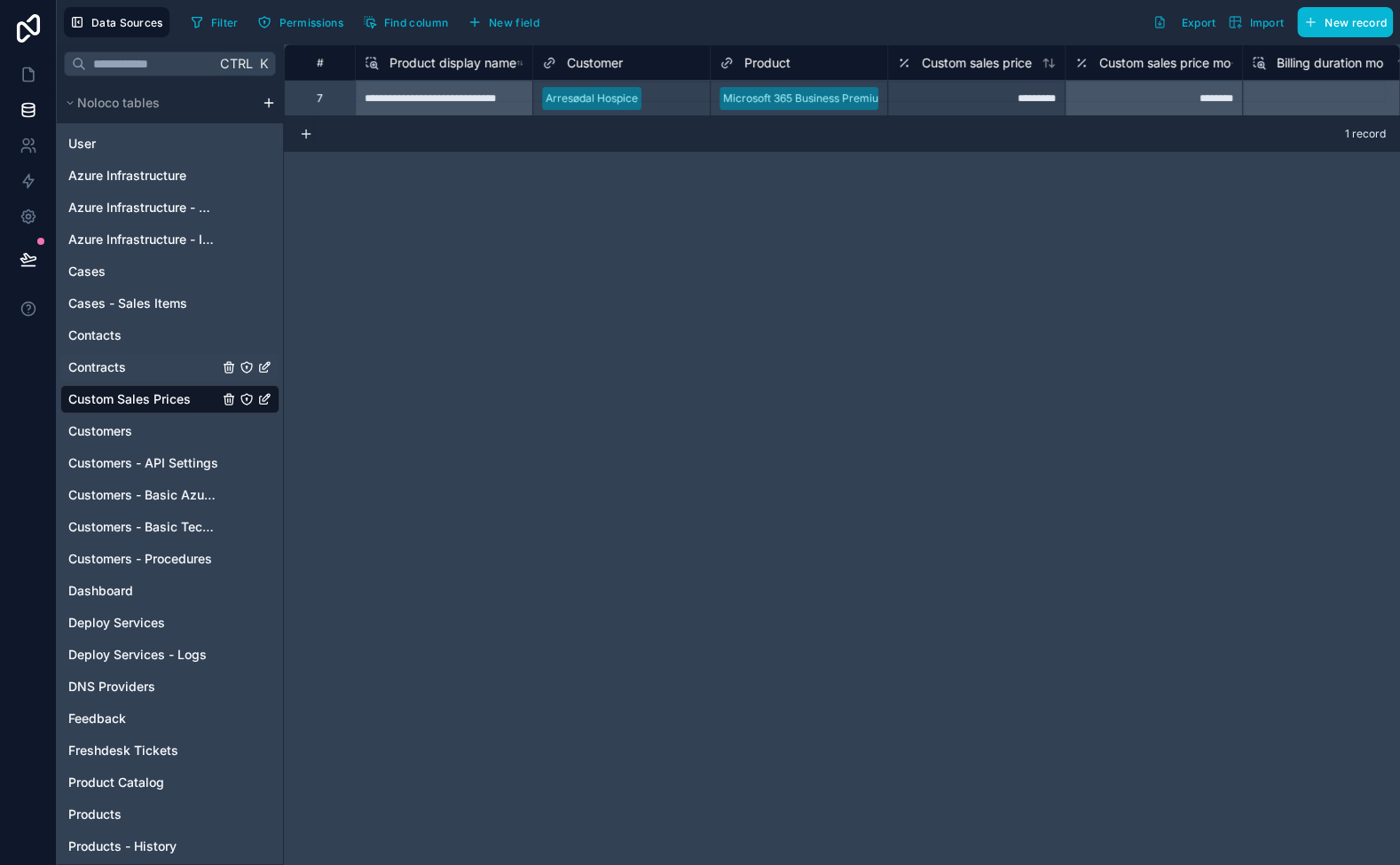
click at [124, 368] on span "Contracts" at bounding box center [97, 367] width 58 height 17
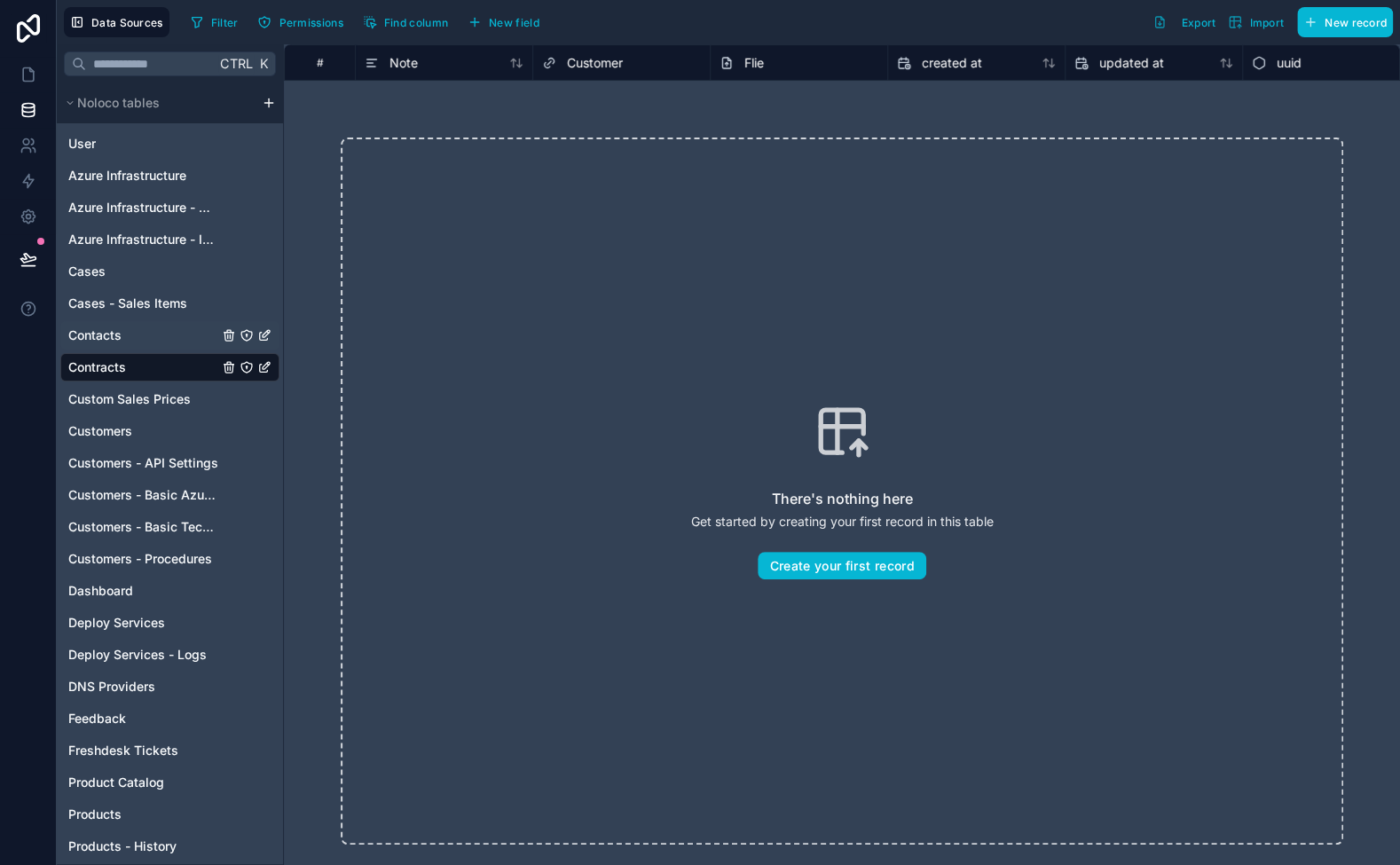
click at [121, 330] on span "Contacts" at bounding box center [94, 335] width 53 height 17
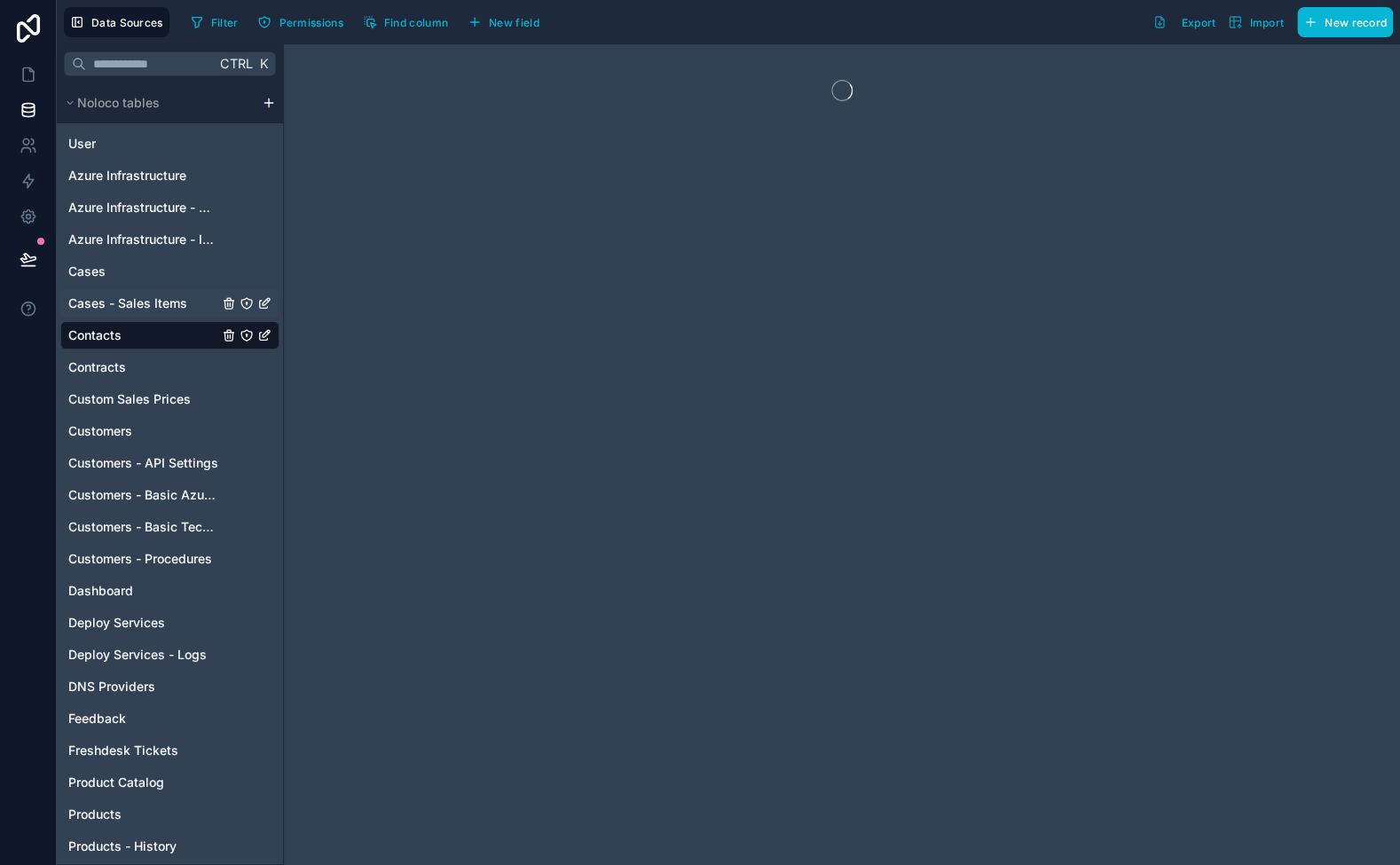
click at [120, 308] on span "Cases - Sales Items" at bounding box center [128, 303] width 119 height 17
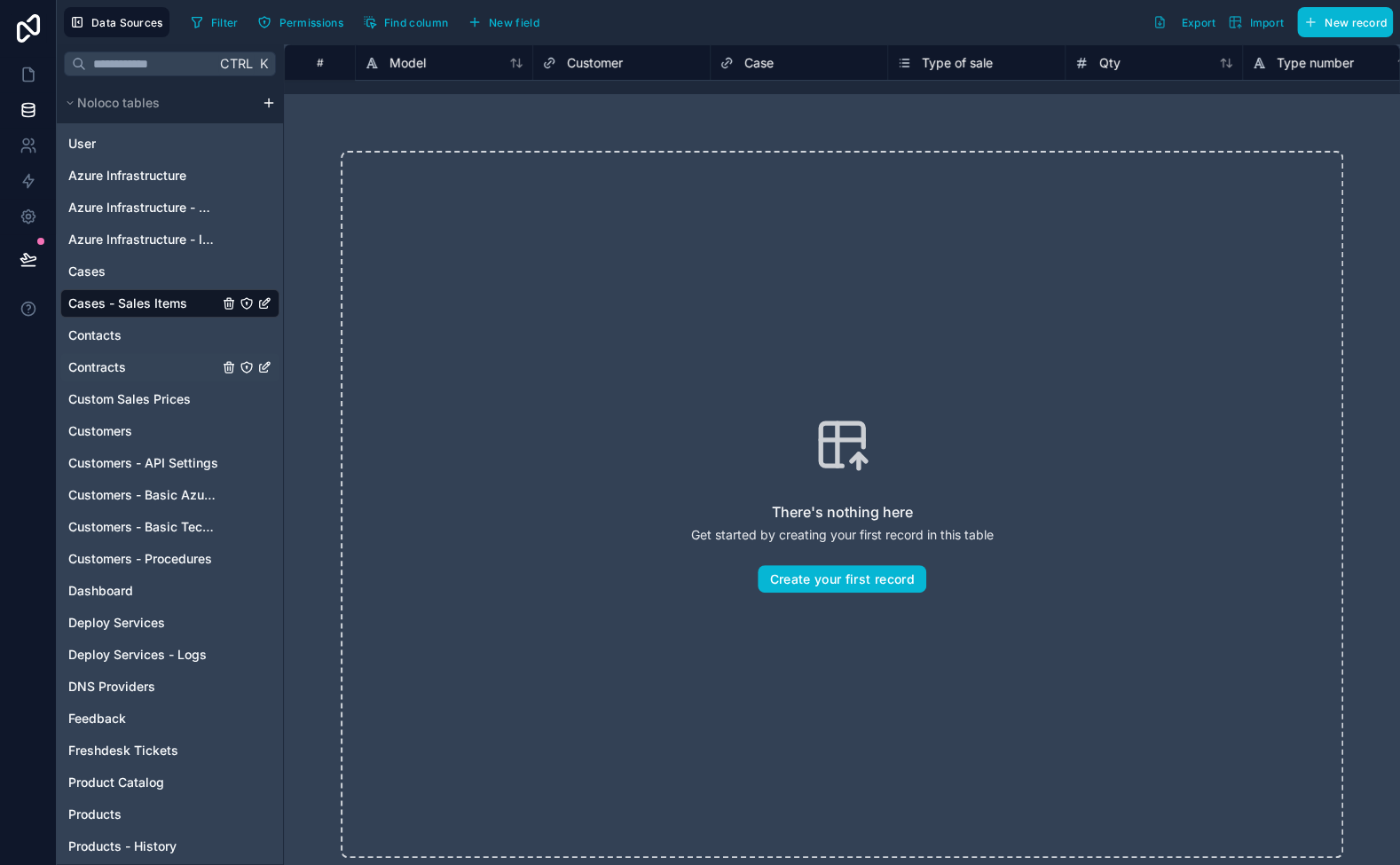
click at [117, 364] on span "Contracts" at bounding box center [97, 367] width 58 height 17
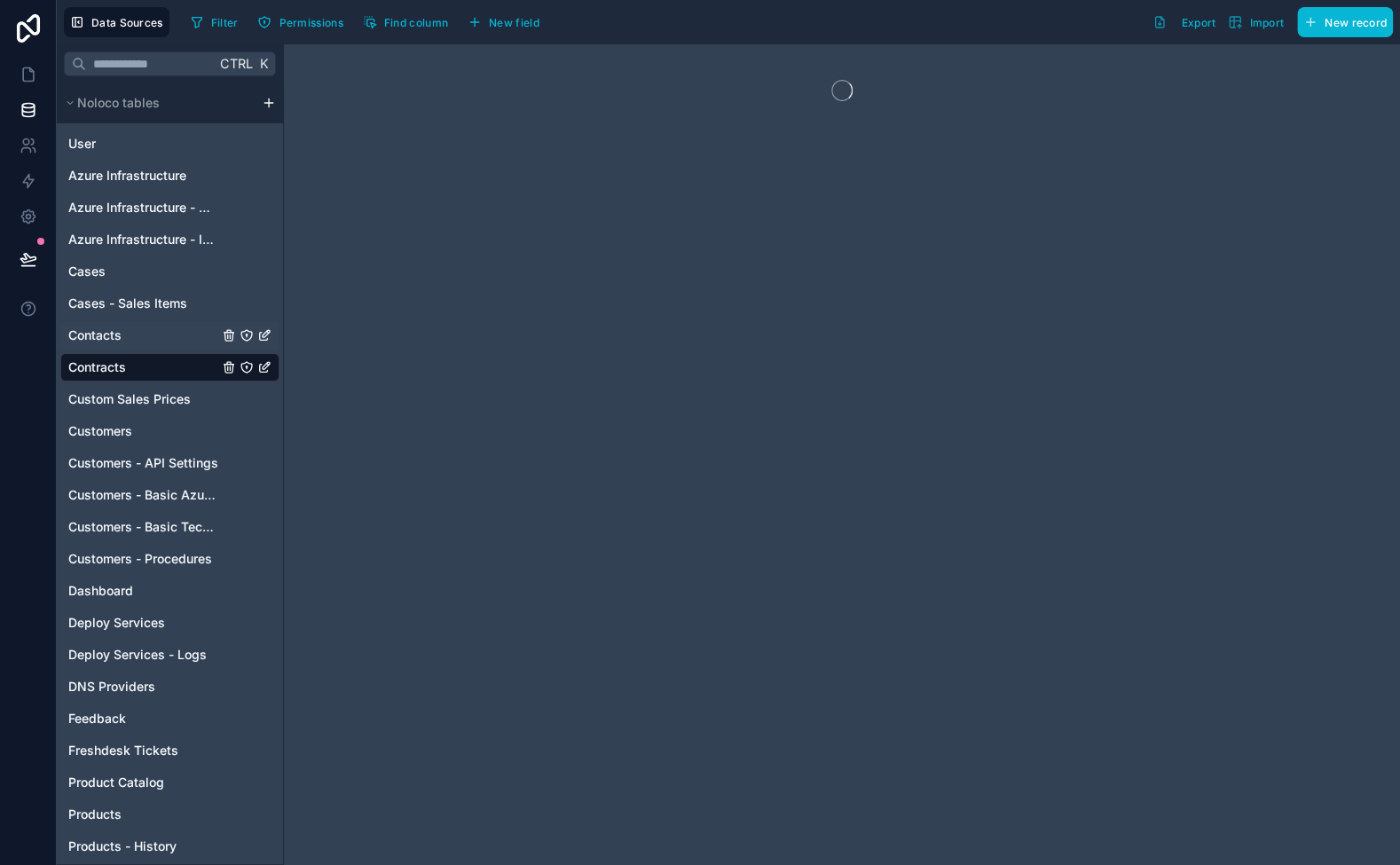
click at [119, 329] on span "Contacts" at bounding box center [94, 335] width 53 height 17
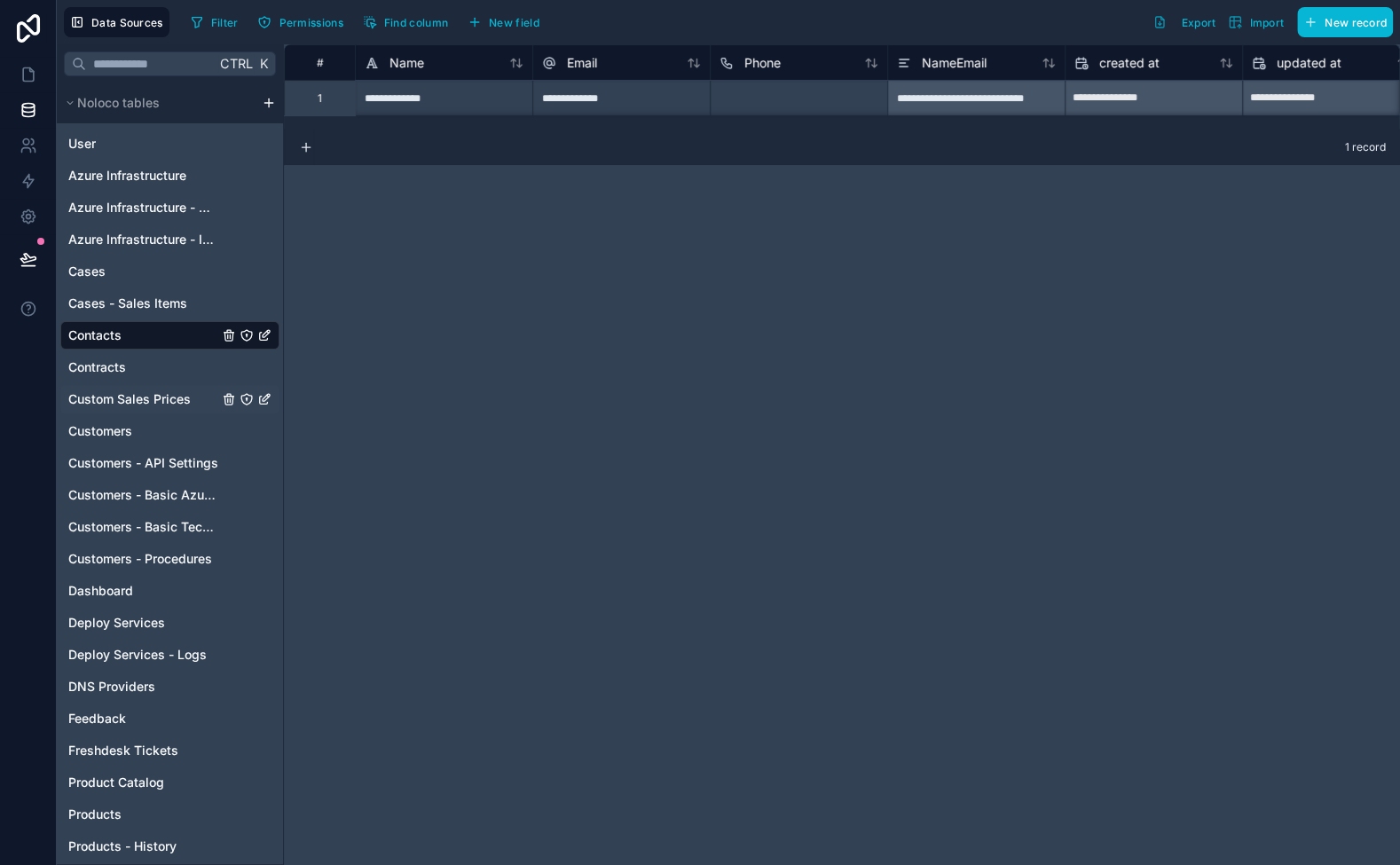
click at [121, 385] on div "Custom Sales Prices" at bounding box center [170, 400] width 219 height 29
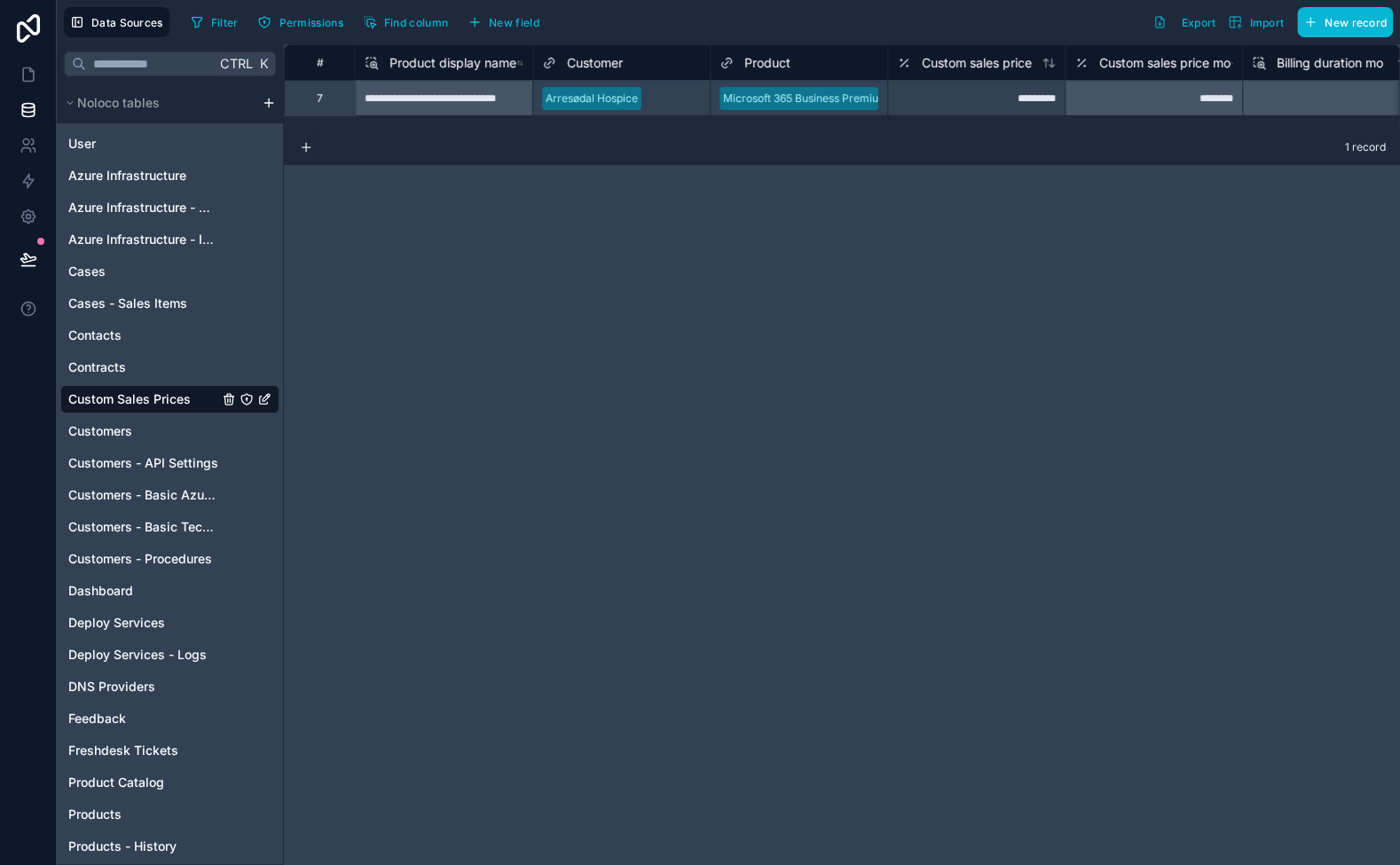
click at [26, 23] on icon at bounding box center [28, 29] width 36 height 29
